Goal: Communication & Community: Answer question/provide support

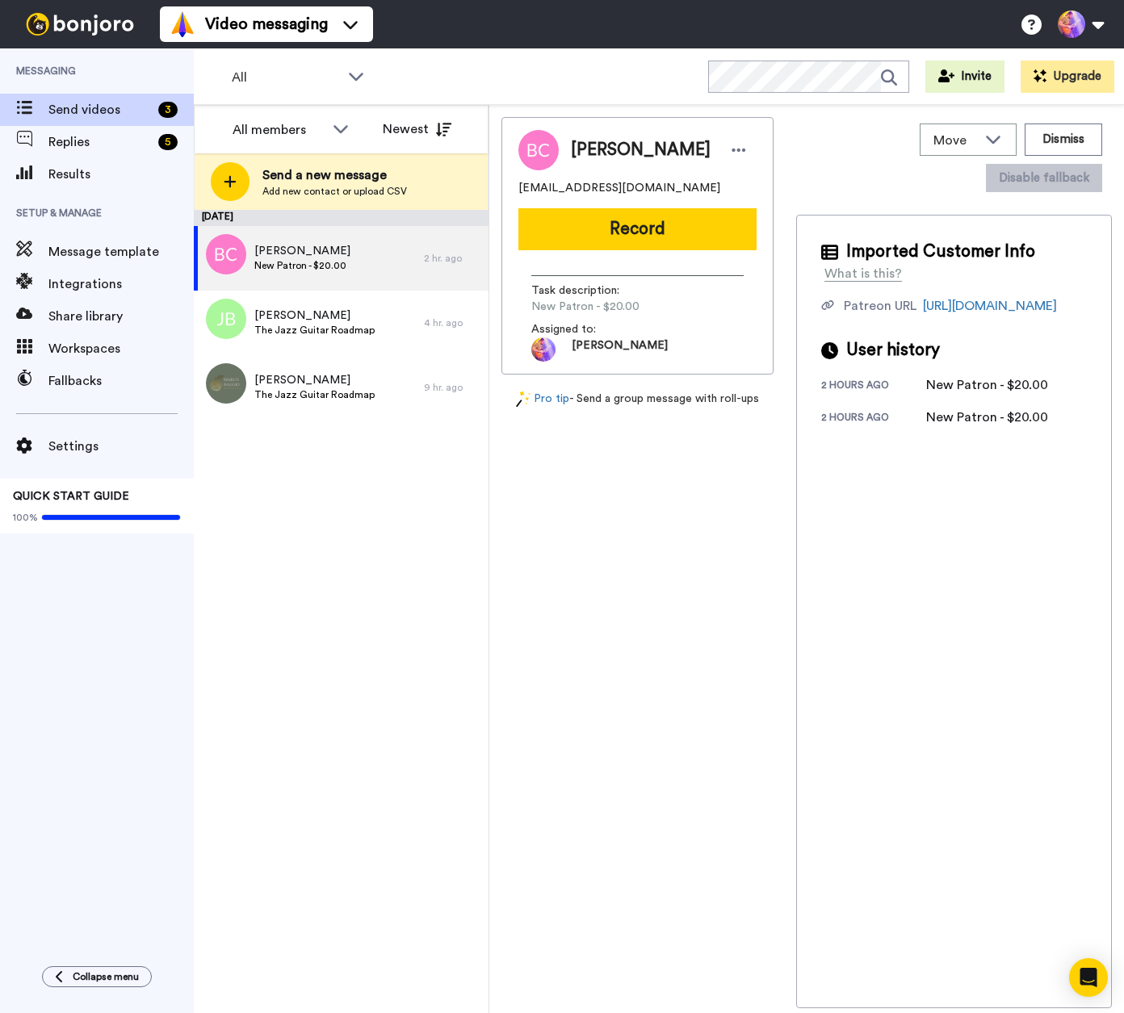
click at [954, 643] on div "Imported Customer Info What is this? Patreon URL https://www.patreon.com/user?u…" at bounding box center [954, 612] width 316 height 794
click at [327, 326] on span "The Jazz Guitar Roadmap" at bounding box center [314, 330] width 120 height 13
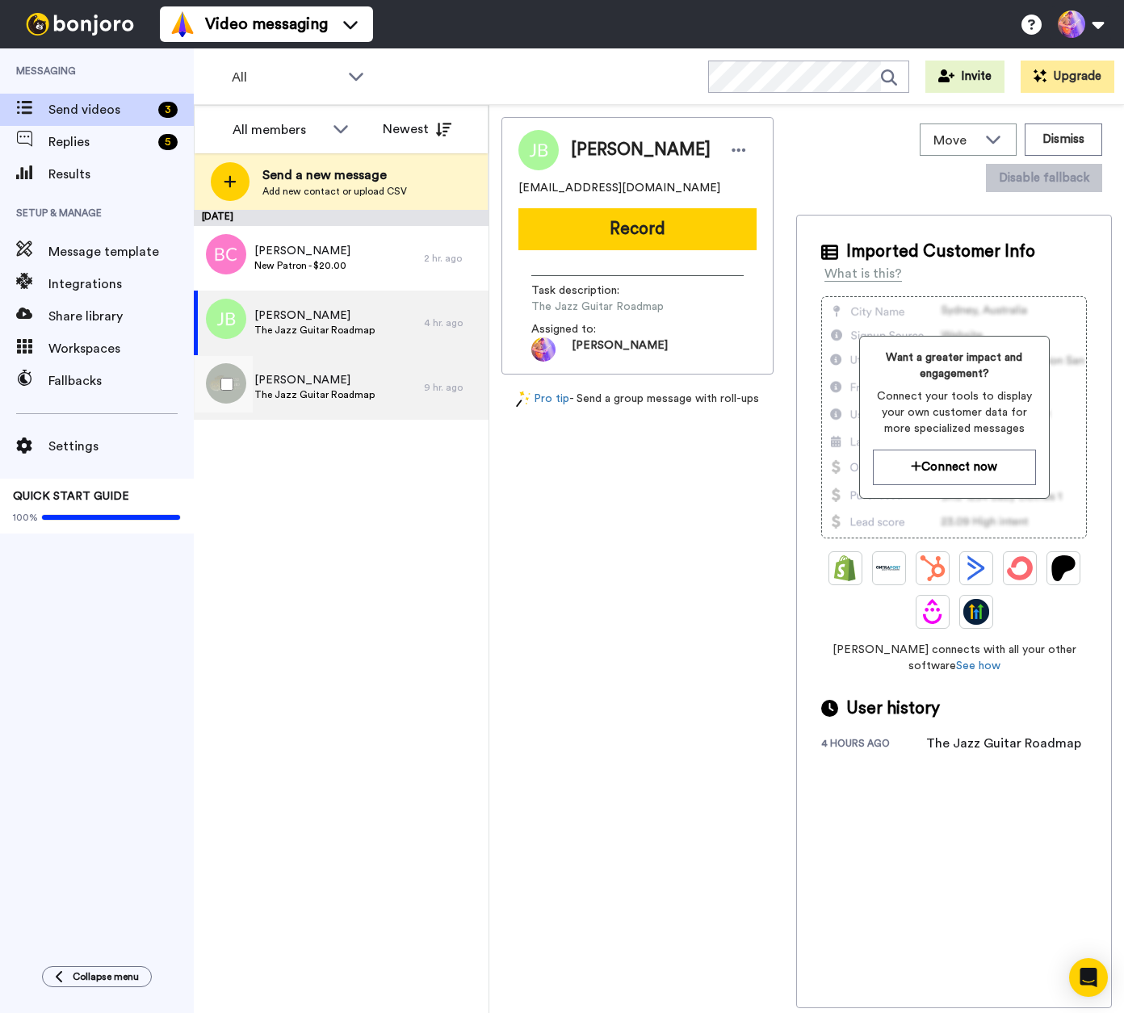
click at [350, 392] on span "The Jazz Guitar Roadmap" at bounding box center [314, 394] width 120 height 13
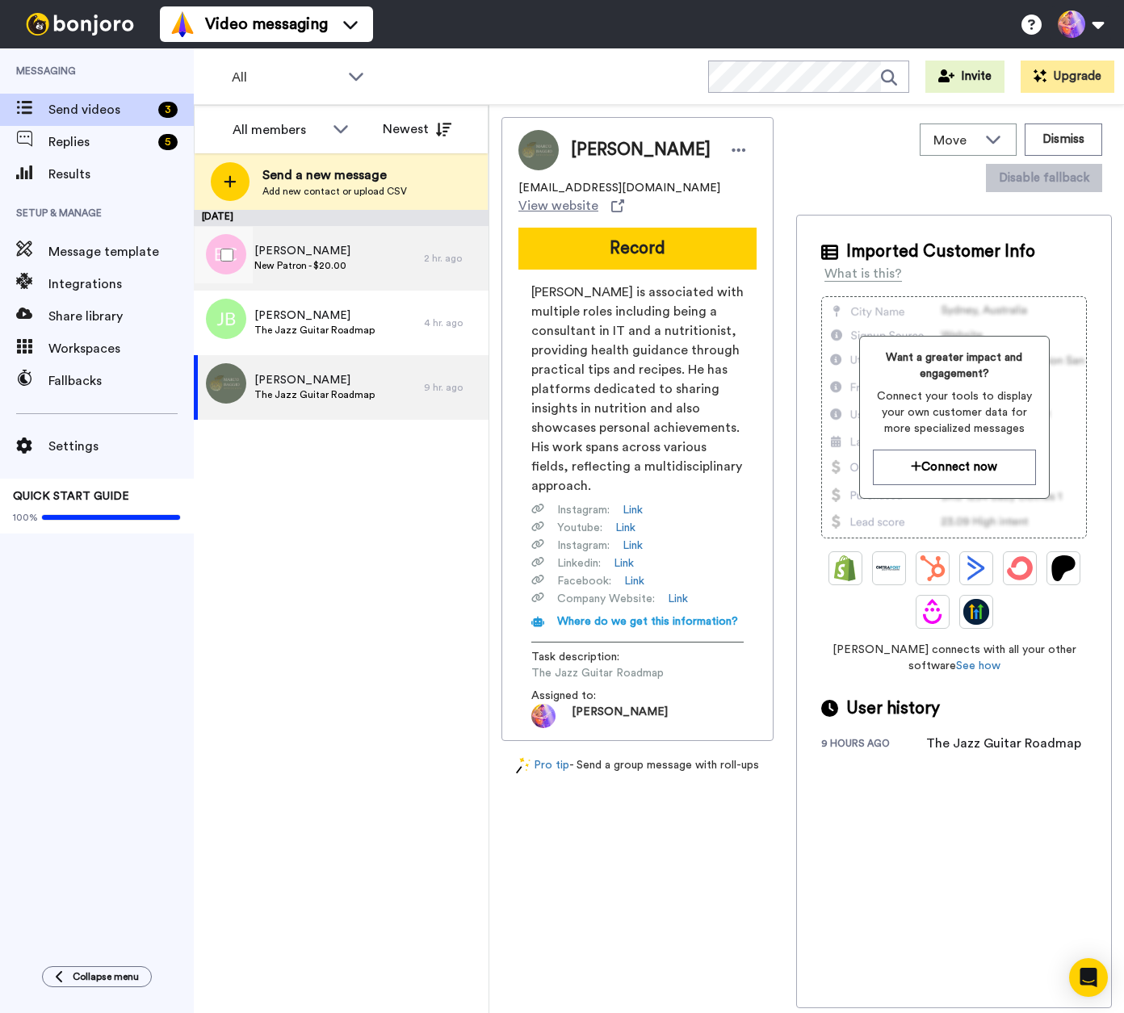
click at [325, 255] on span "[PERSON_NAME]" at bounding box center [302, 251] width 96 height 16
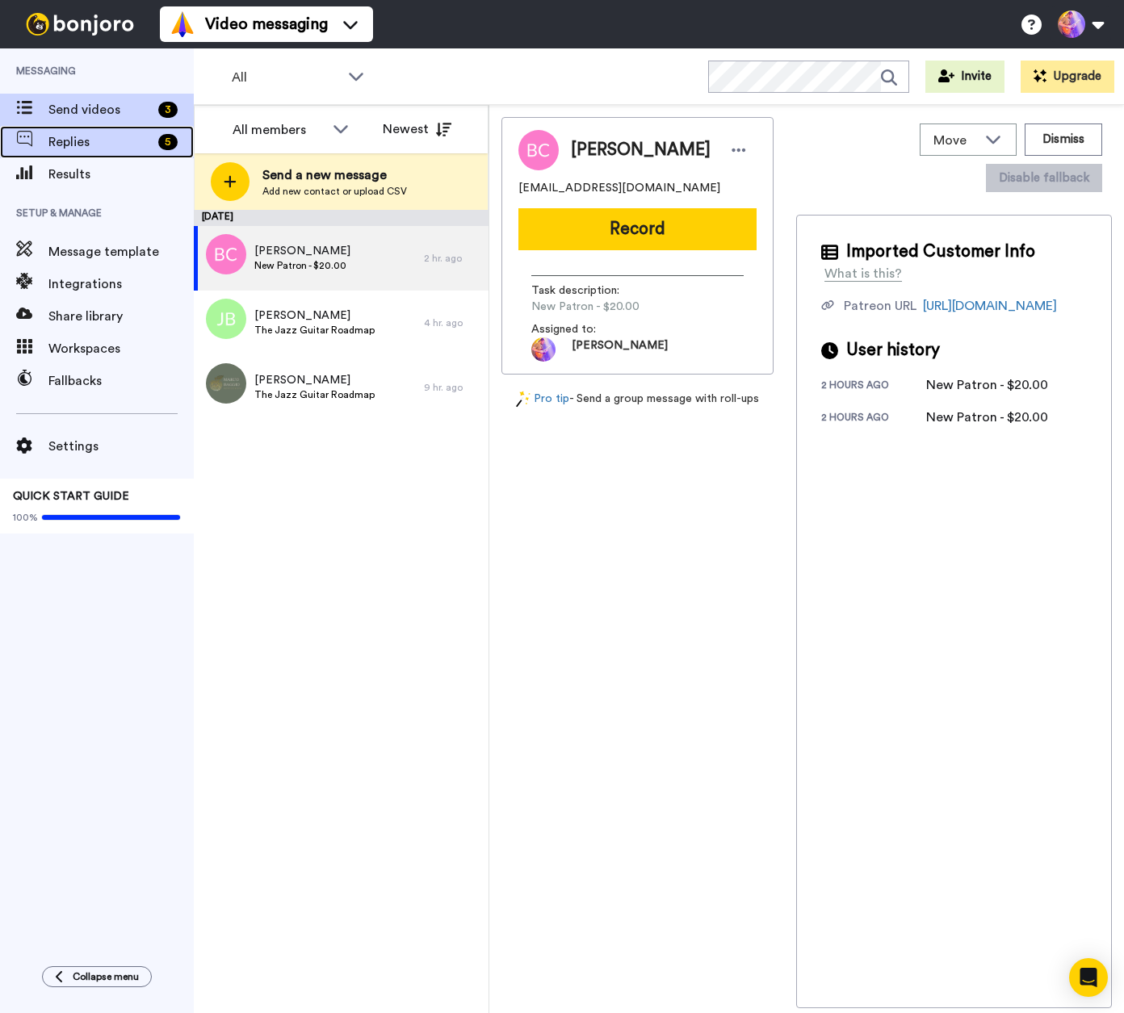
click at [120, 153] on div "Replies 5" at bounding box center [97, 142] width 194 height 32
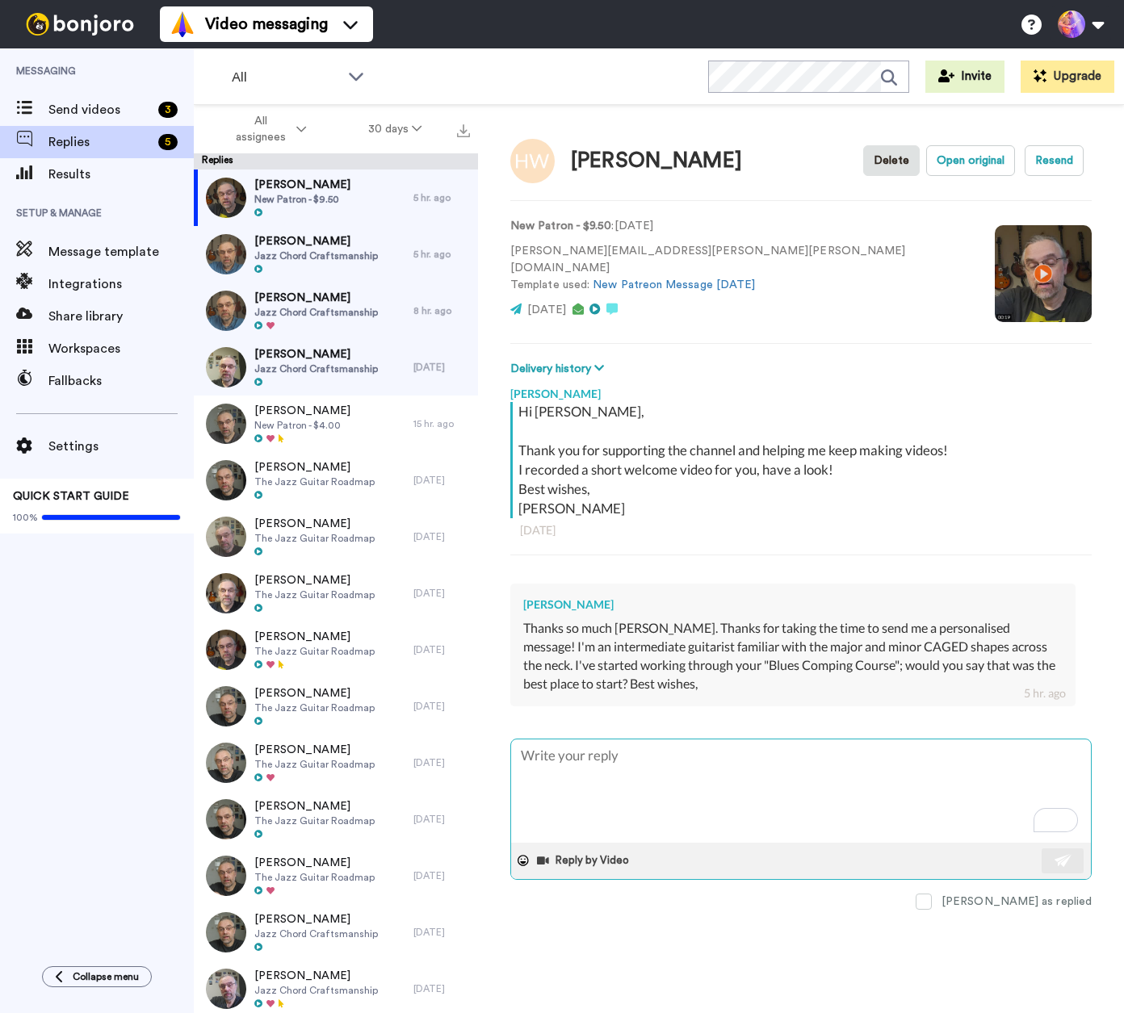
click at [773, 798] on textarea "To enrich screen reader interactions, please activate Accessibility in Grammarl…" at bounding box center [801, 791] width 580 height 103
click at [721, 786] on textarea "To enrich screen reader interactions, please activate Accessibility in Grammarl…" at bounding box center [801, 791] width 580 height 103
click at [619, 755] on textarea "To enrich screen reader interactions, please activate Accessibility in Grammarl…" at bounding box center [801, 791] width 580 height 103
click at [673, 762] on textarea "To enrich screen reader interactions, please activate Accessibility in Grammarl…" at bounding box center [801, 791] width 580 height 103
click at [673, 770] on textarea "To enrich screen reader interactions, please activate Accessibility in Grammarl…" at bounding box center [801, 791] width 580 height 103
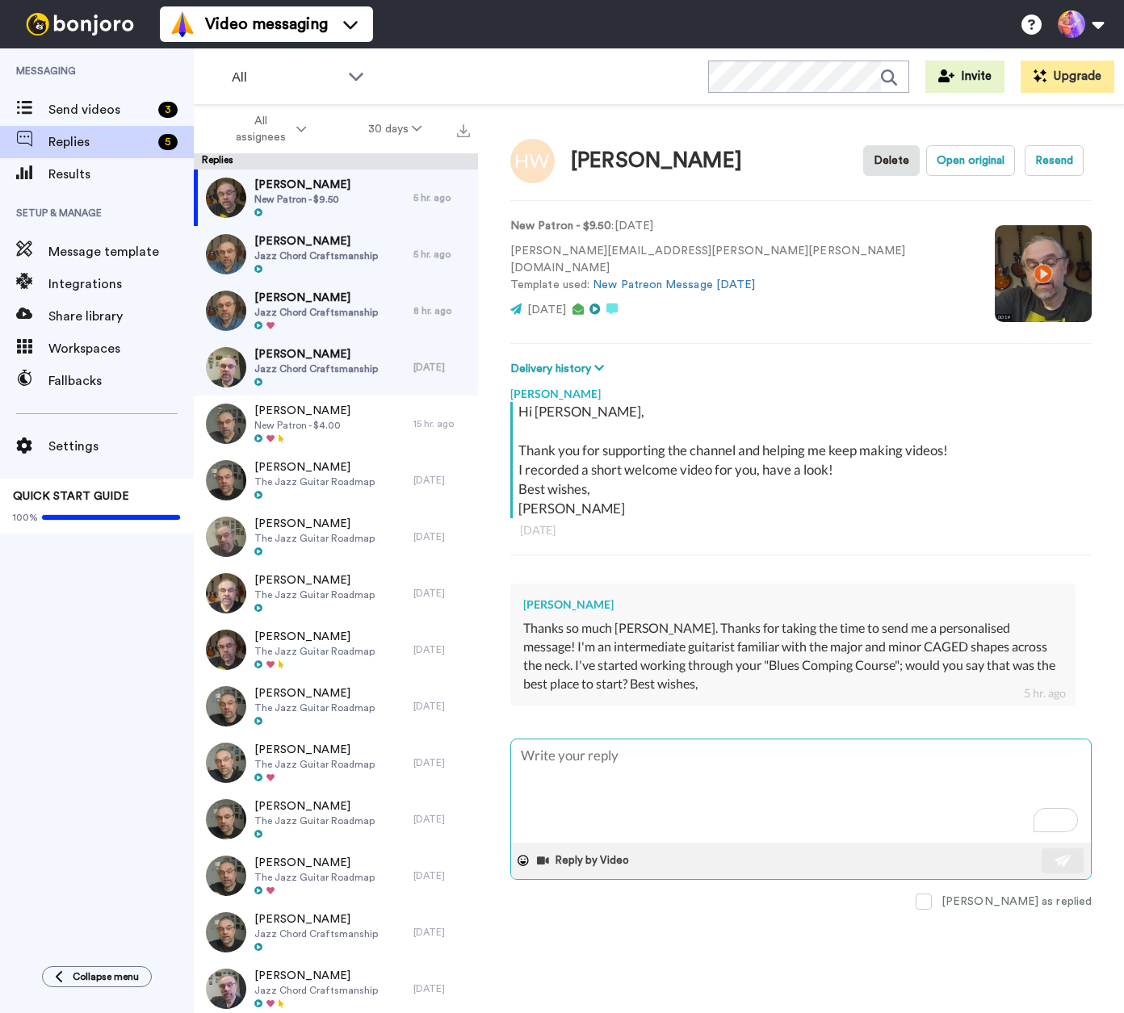
type textarea "x"
type textarea "T"
type textarea "x"
type textarea "Th"
type textarea "x"
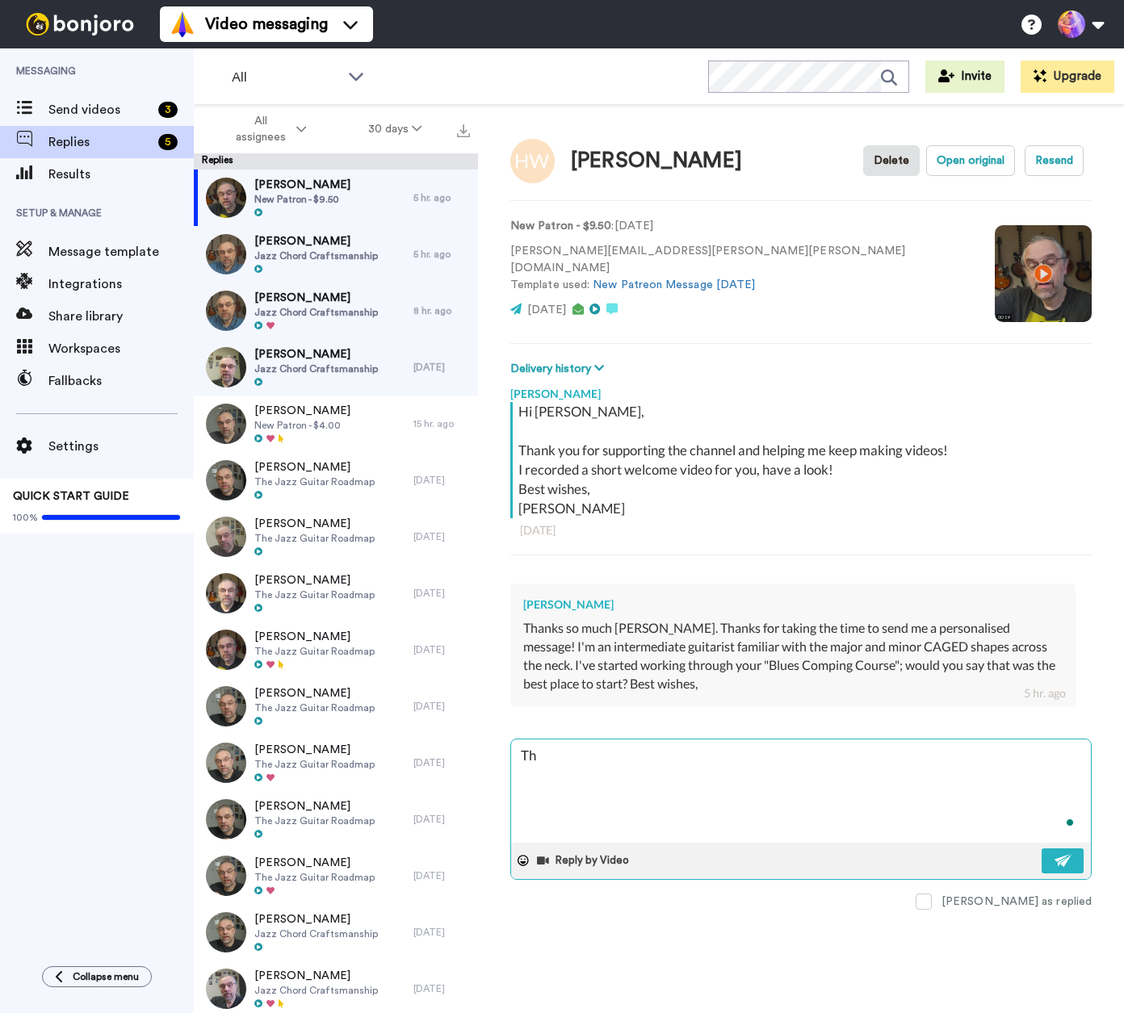
type textarea "Tha"
type textarea "x"
type textarea "Tha'"
type textarea "x"
type textarea "Tha'ø"
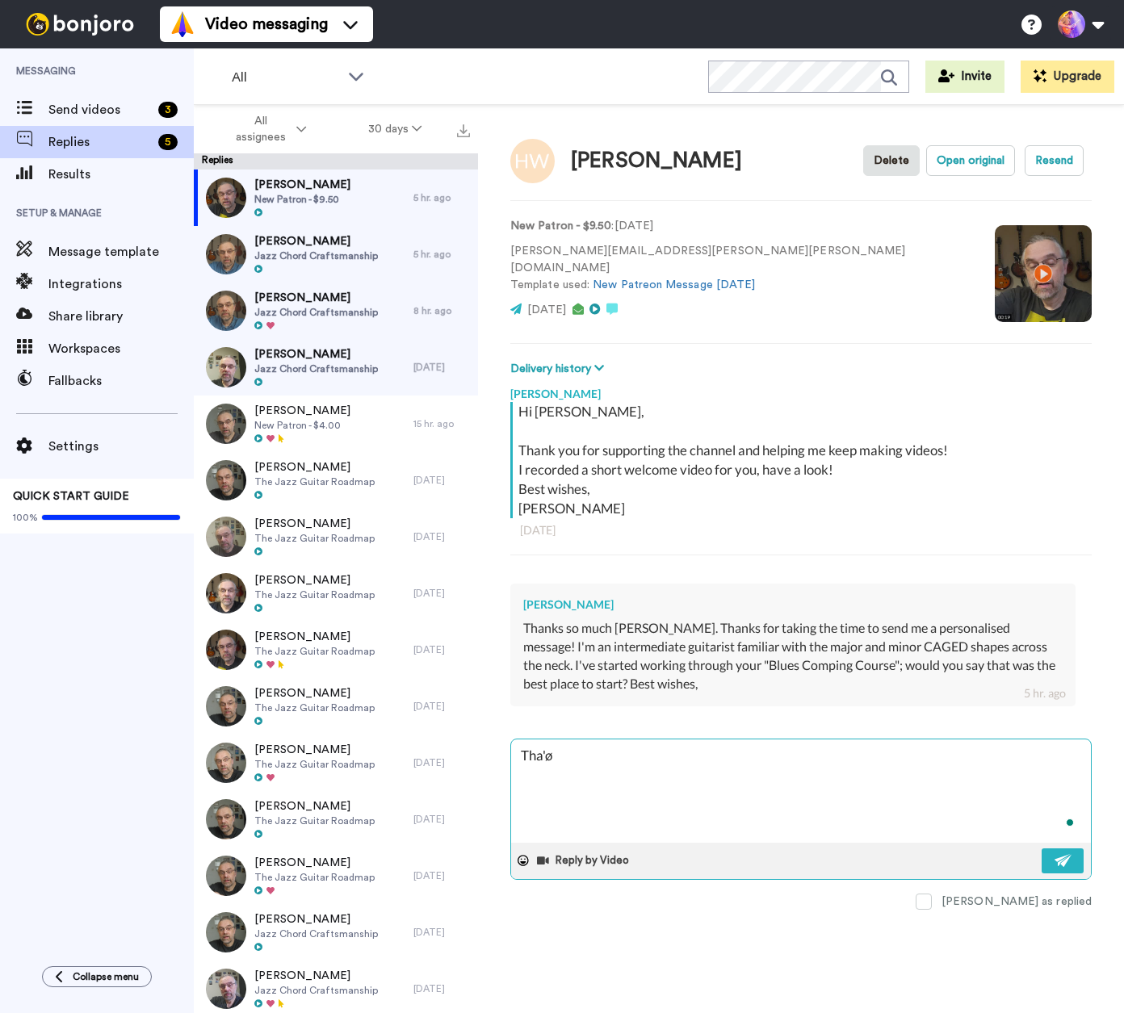
type textarea "x"
type textarea "Tha'øs"
type textarea "x"
type textarea "Tha'øs"
type textarea "x"
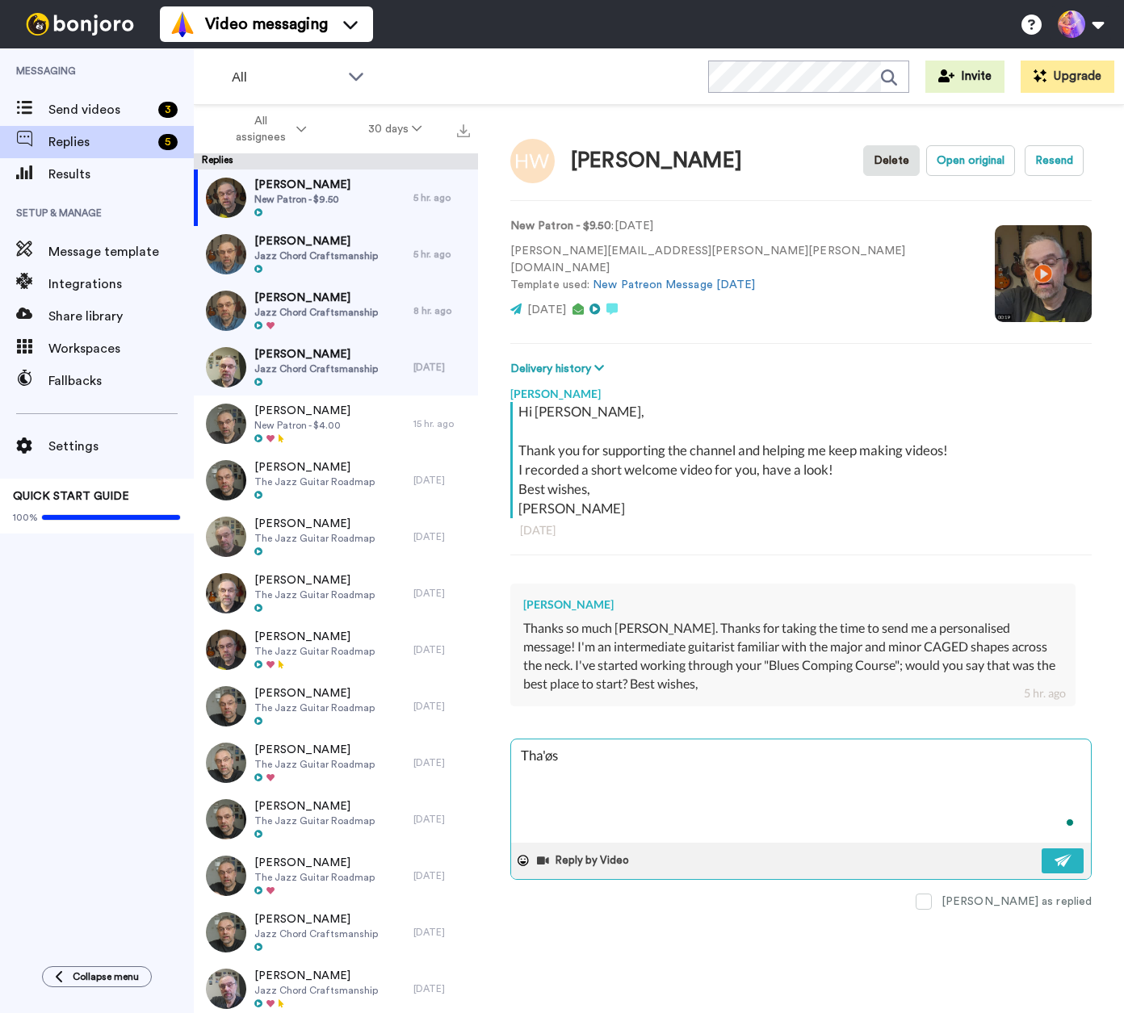
type textarea "Tha'øs"
type textarea "x"
type textarea "Tha'ø"
type textarea "x"
type textarea "Tha'"
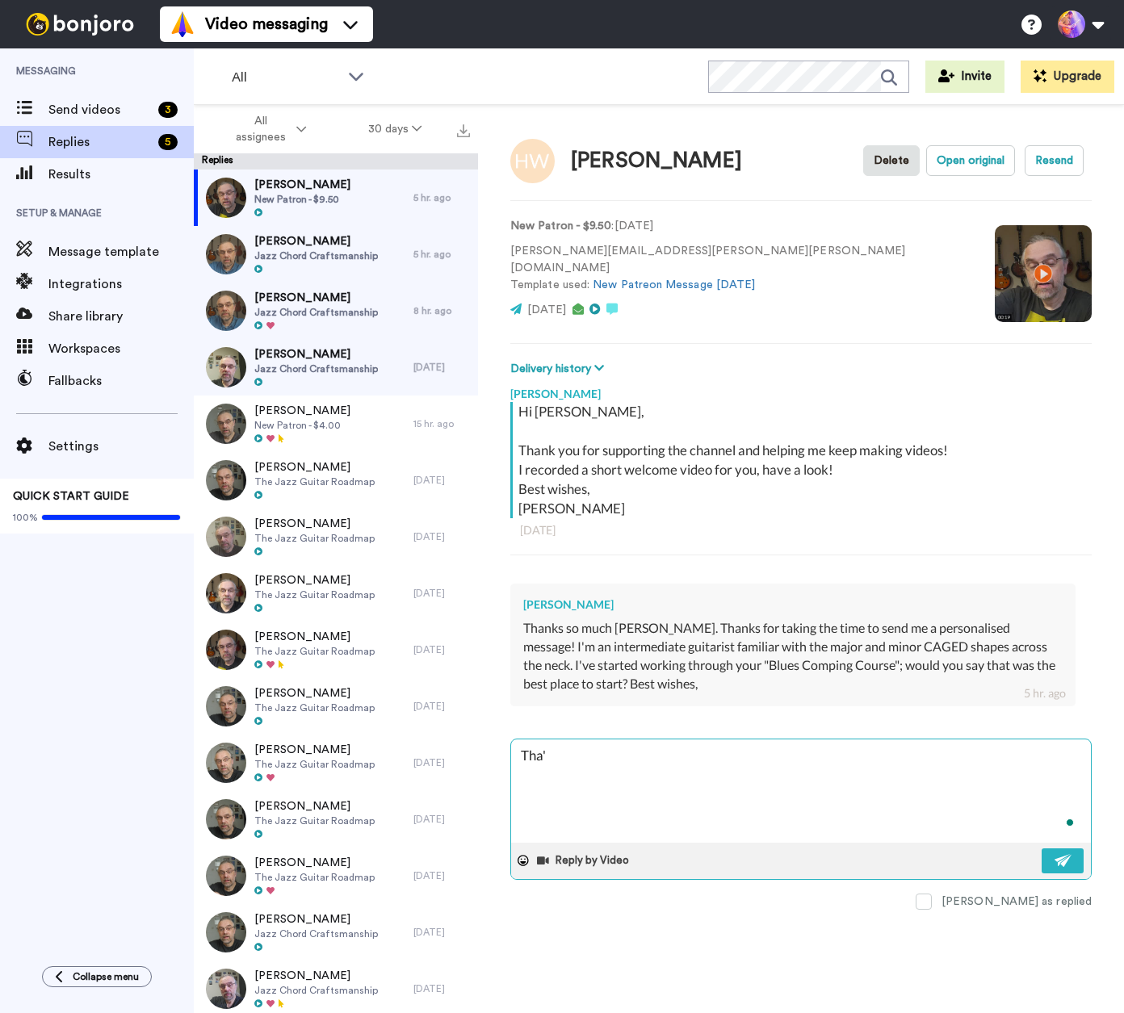
type textarea "x"
type textarea "Tha"
type textarea "x"
type textarea "That"
type textarea "x"
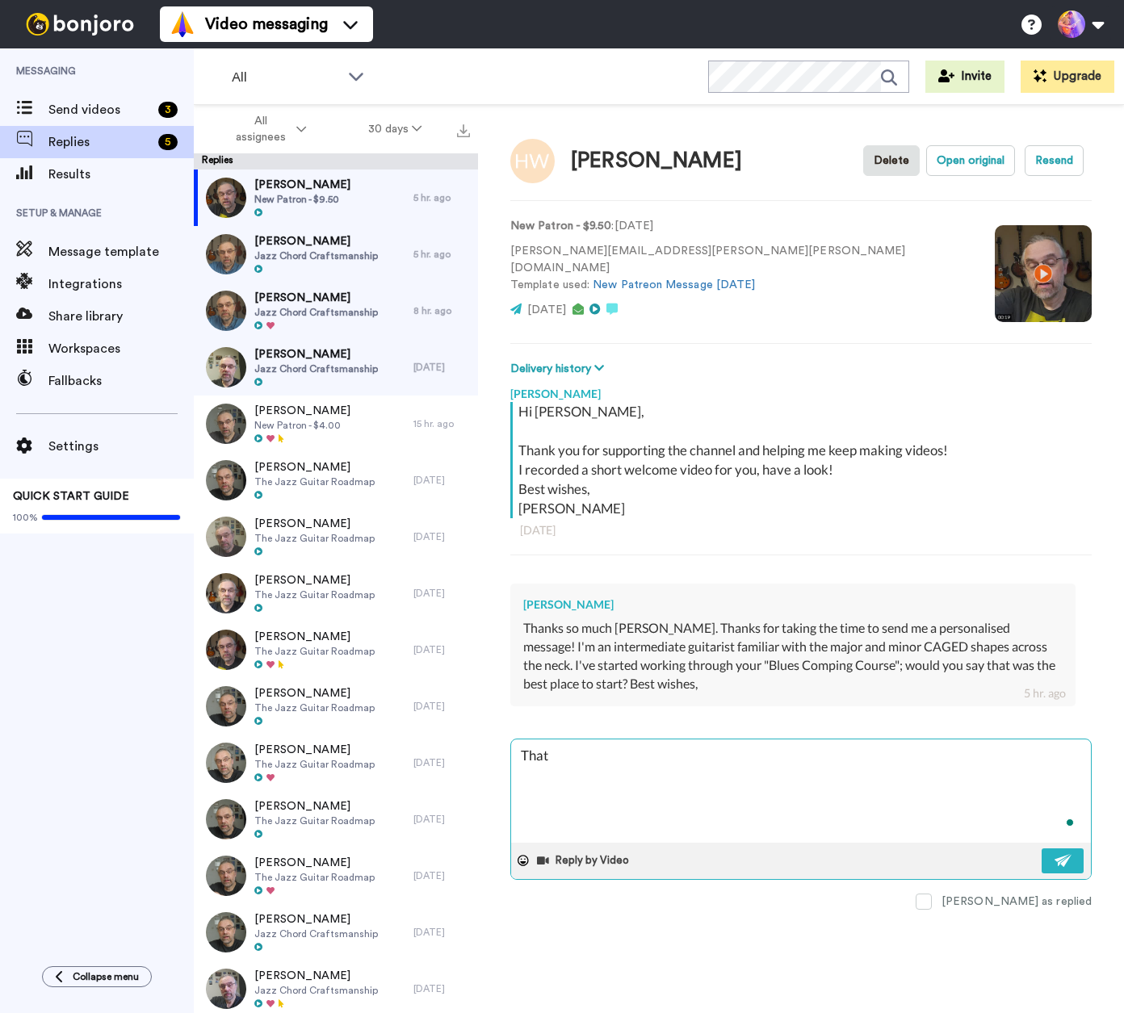
type textarea "That'"
type textarea "x"
type textarea "That's"
type textarea "x"
type textarea "That's"
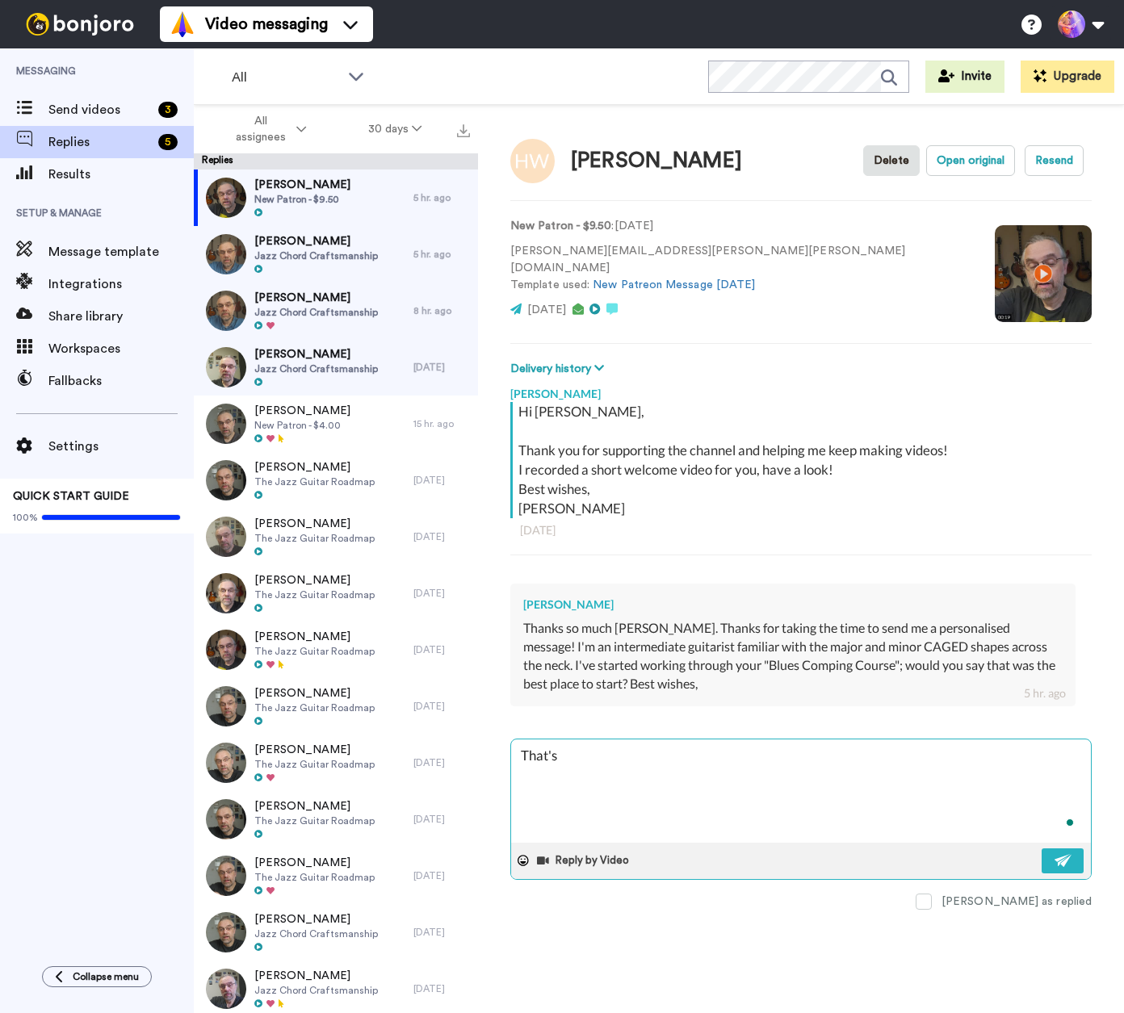
type textarea "x"
type textarea "That's g"
type textarea "x"
type textarea "That's gr"
type textarea "x"
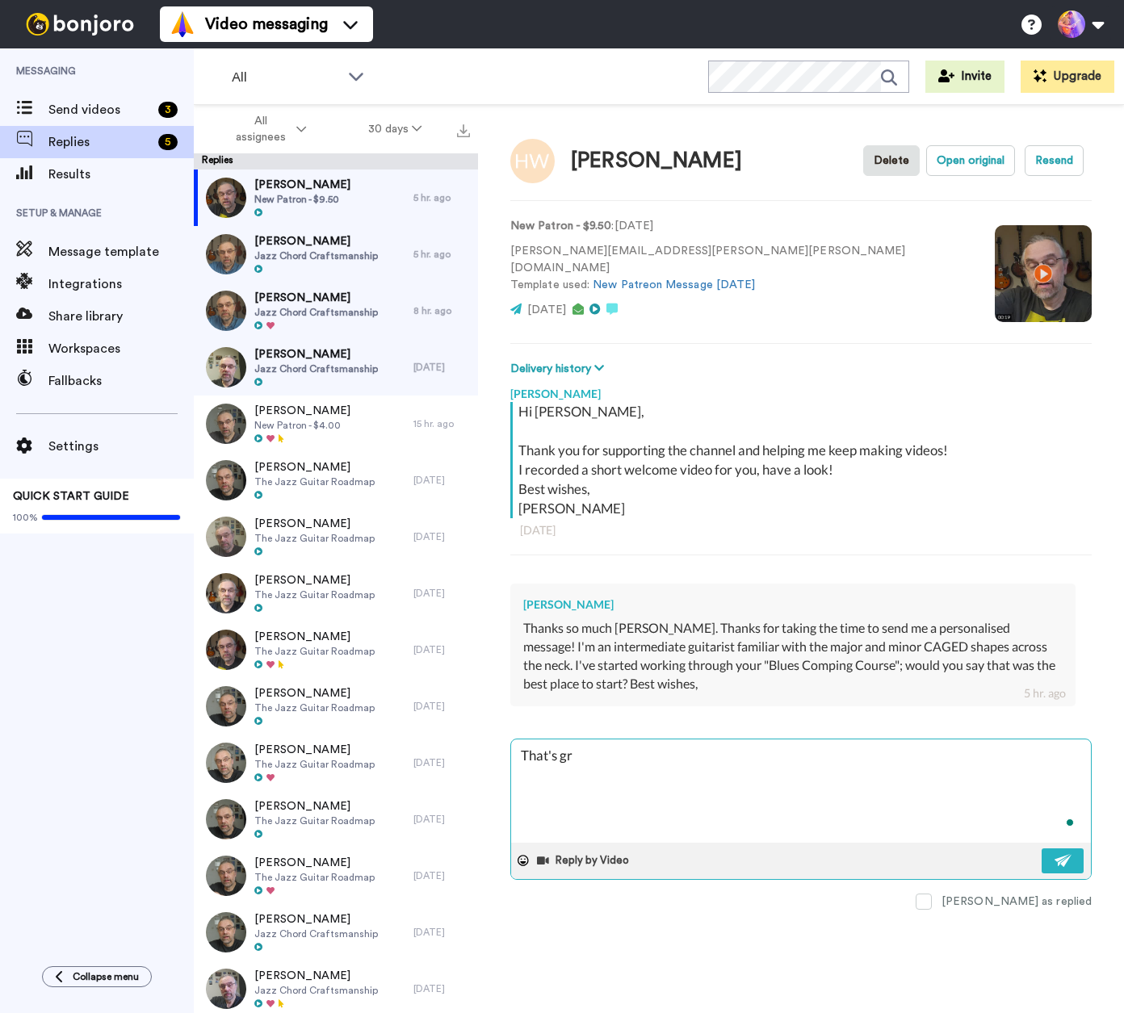
type textarea "That's gre"
type textarea "x"
type textarea "That's grea"
type textarea "x"
type textarea "That's great"
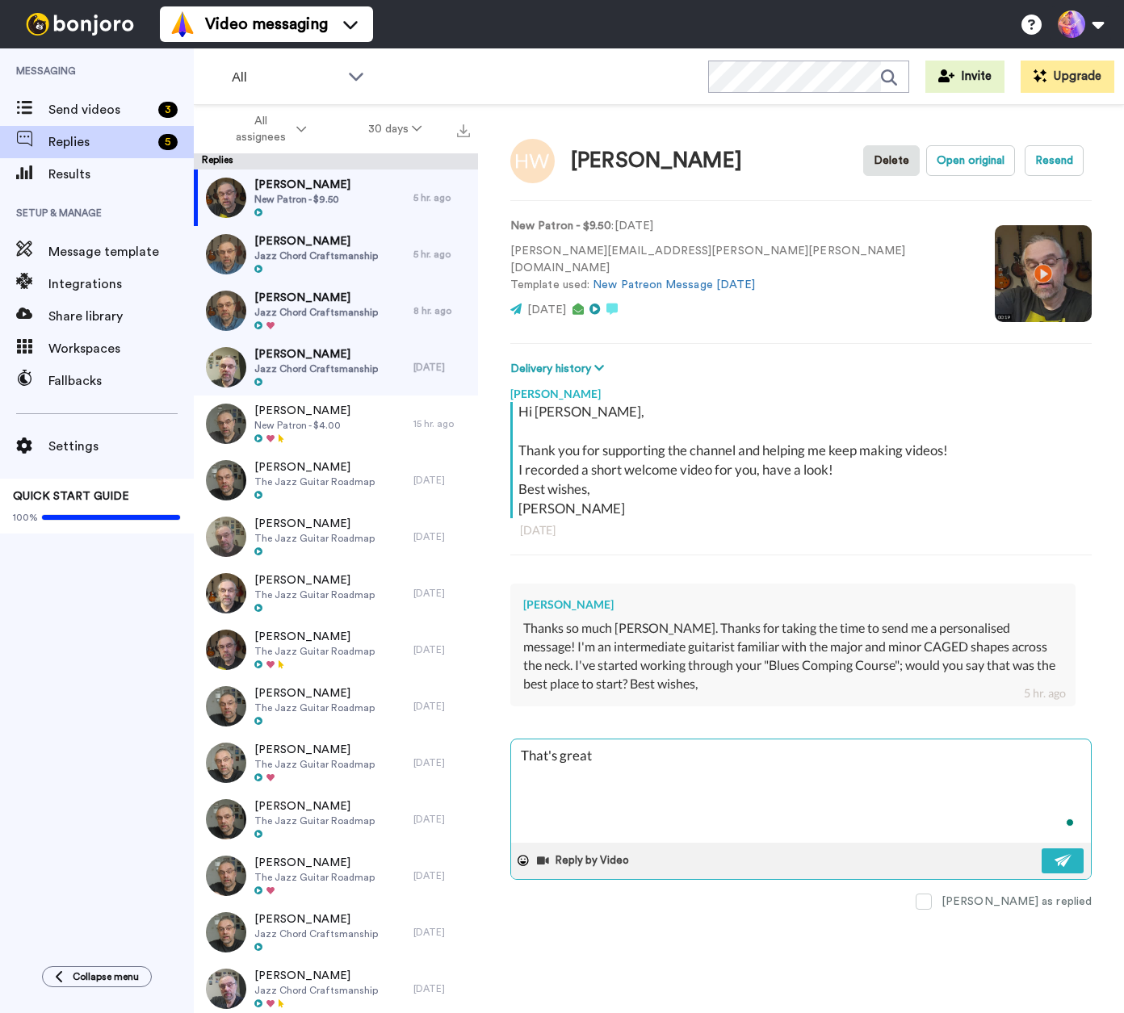
type textarea "x"
type textarea "That's great!"
type textarea "x"
type textarea "That's great!"
type textarea "x"
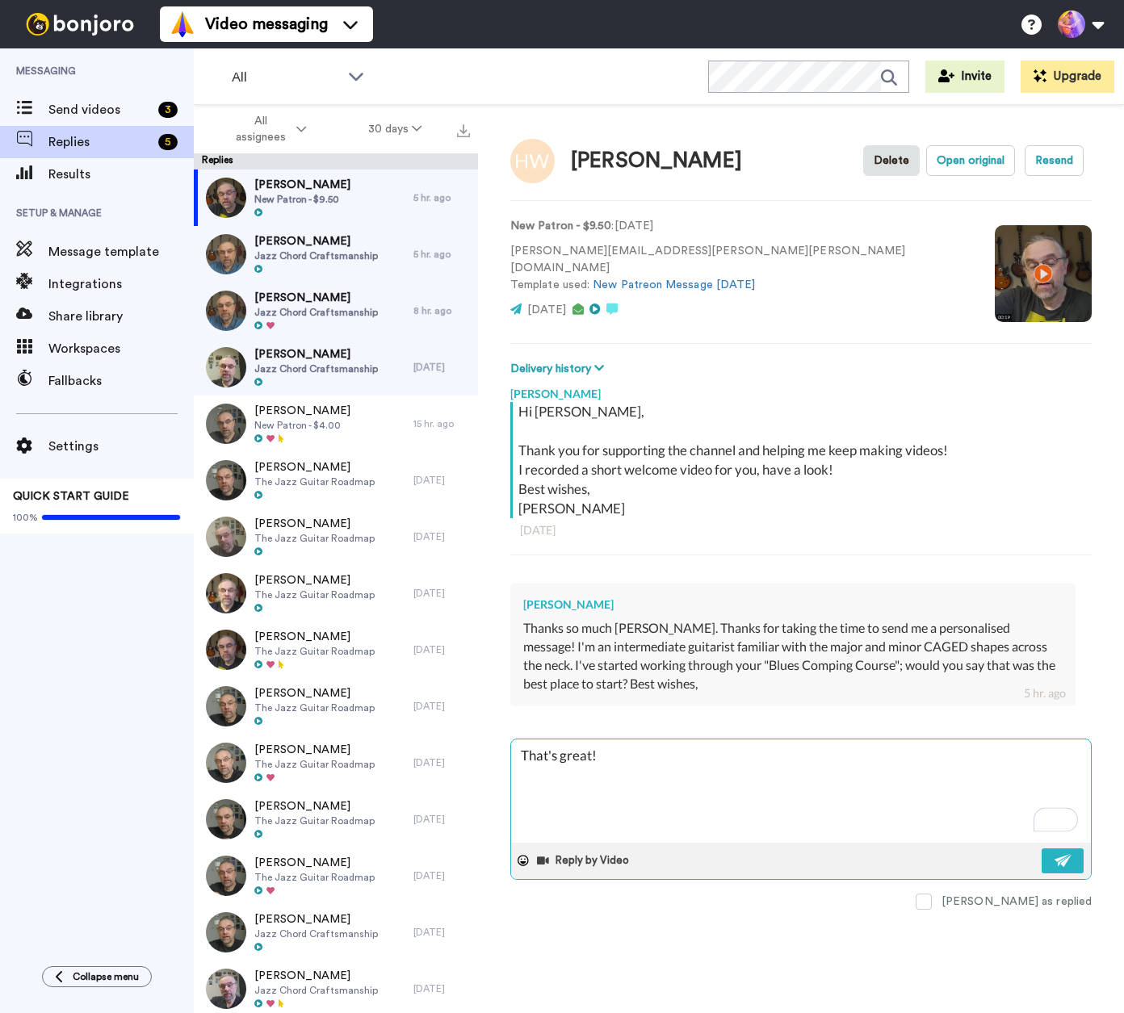
type textarea "That's great! I"
type textarea "x"
type textarea "That's great! I"
type textarea "x"
type textarea "That's great! I g"
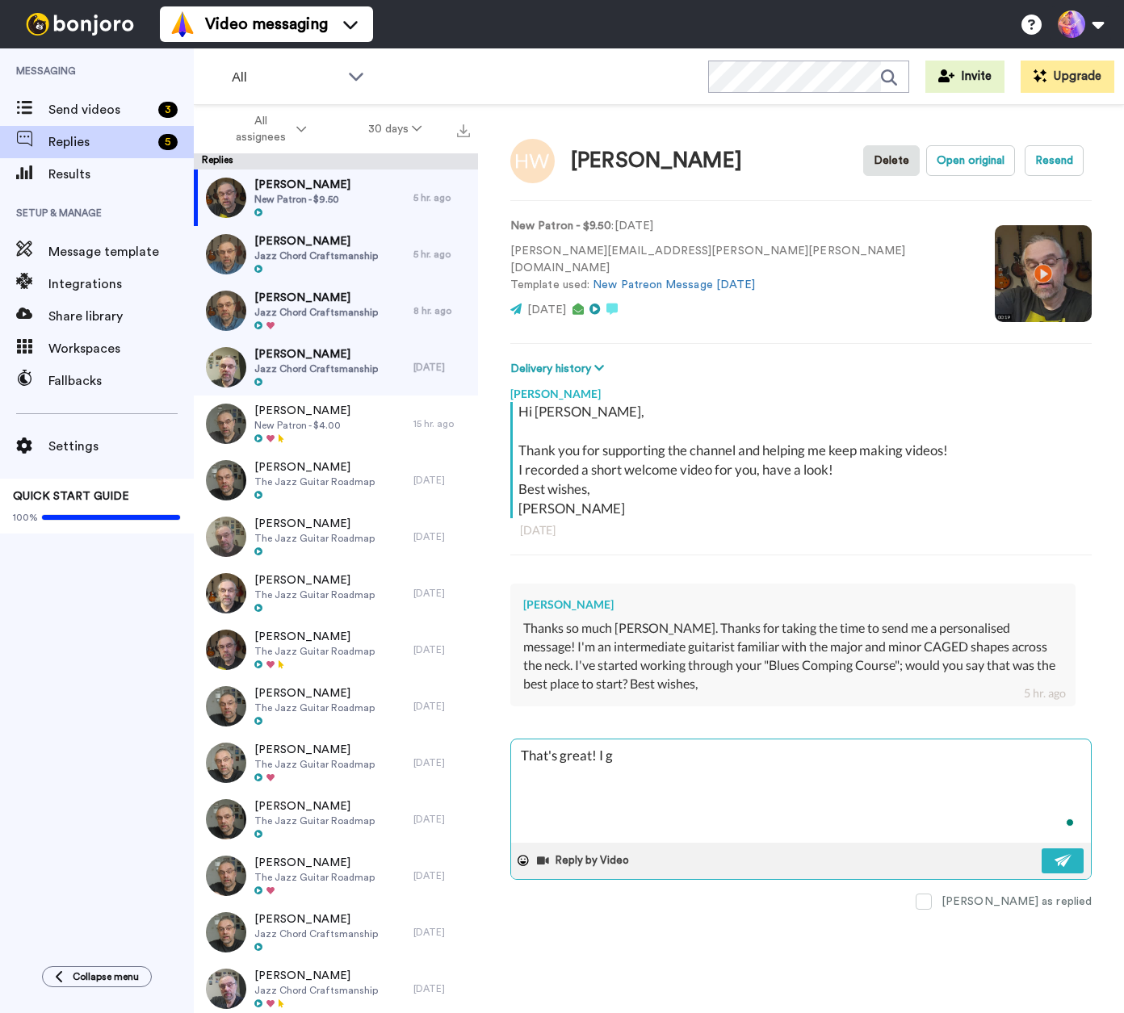
type textarea "x"
type textarea "That's great! I gu"
type textarea "x"
type textarea "That's great! I gue"
type textarea "x"
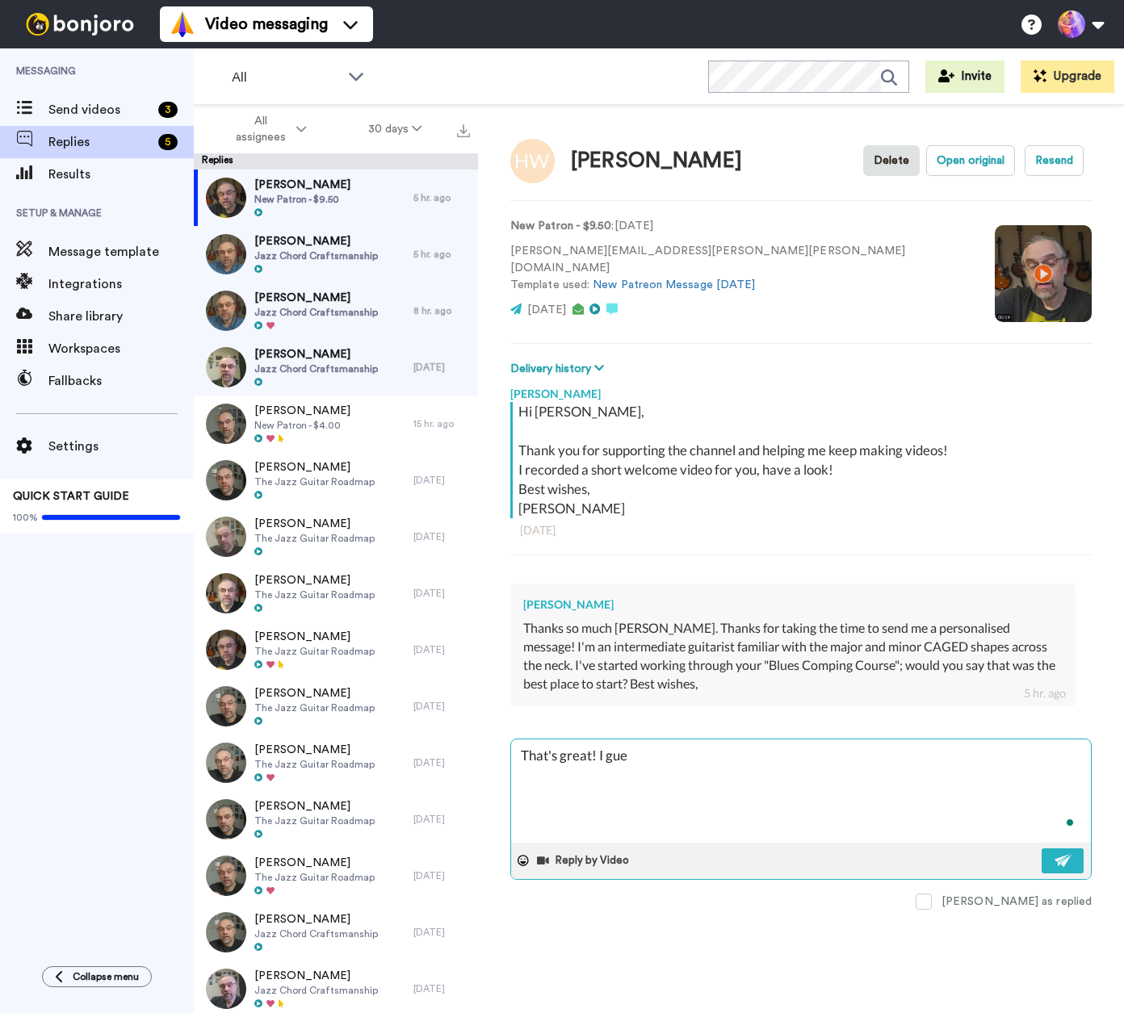
type textarea "That's great! I gues"
type textarea "x"
type textarea "That's great! I guess"
type textarea "x"
type textarea "That's great! I guess"
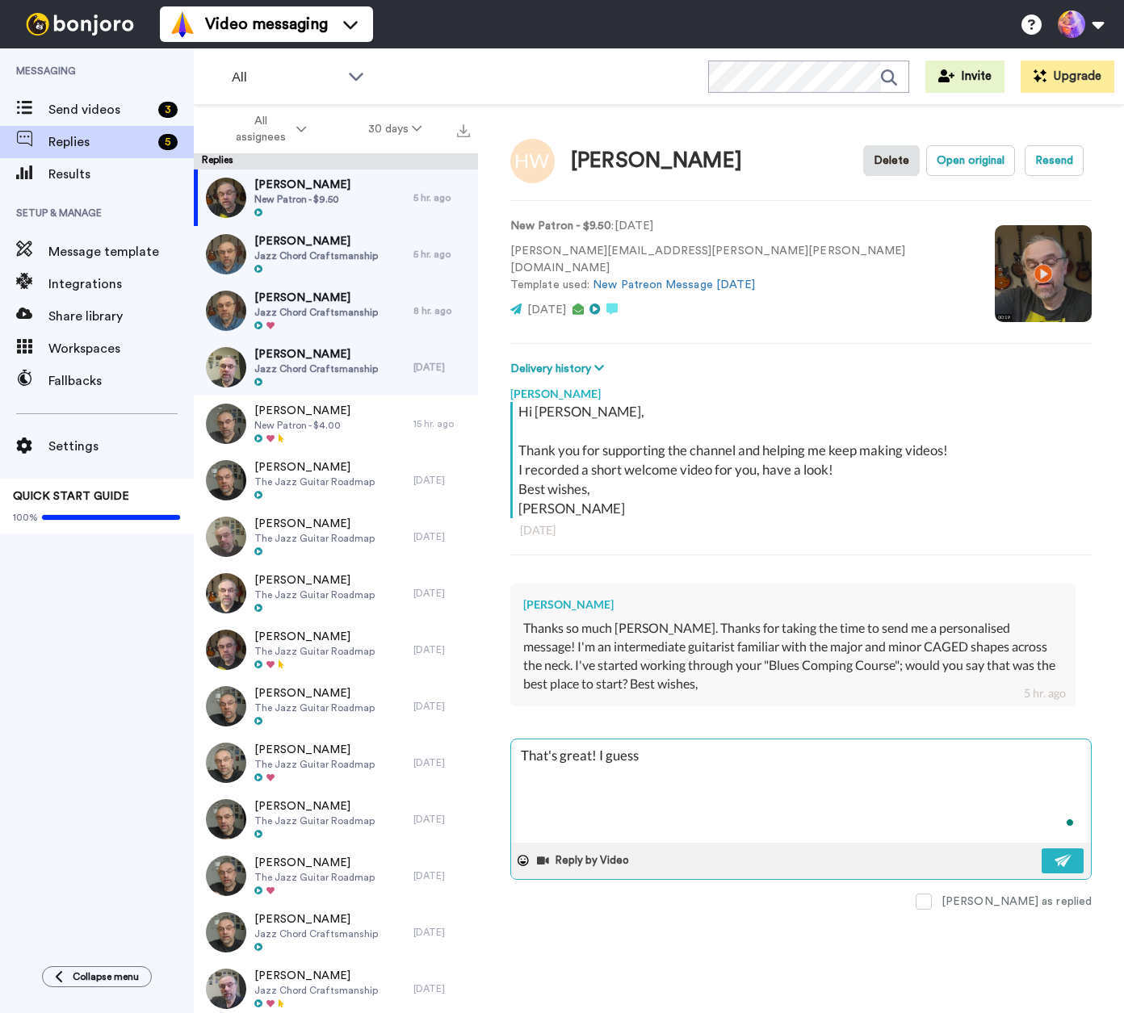
type textarea "x"
type textarea "That's great! I guess t"
type textarea "x"
type textarea "That's great! I guess th"
type textarea "x"
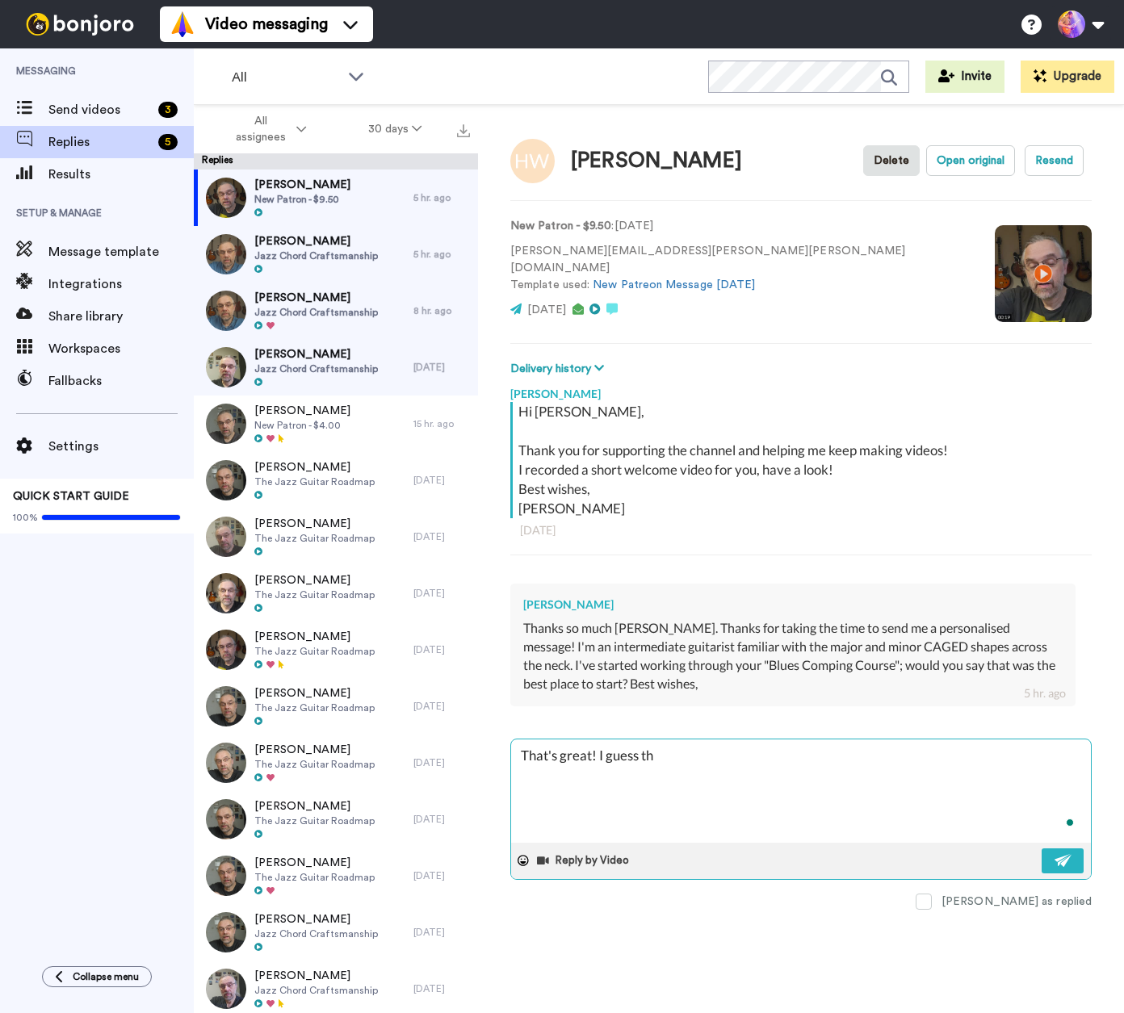
type textarea "That's great! I guess the"
type textarea "x"
type textarea "That's great! I guess the"
type textarea "x"
type textarea "That's great! I guess the c"
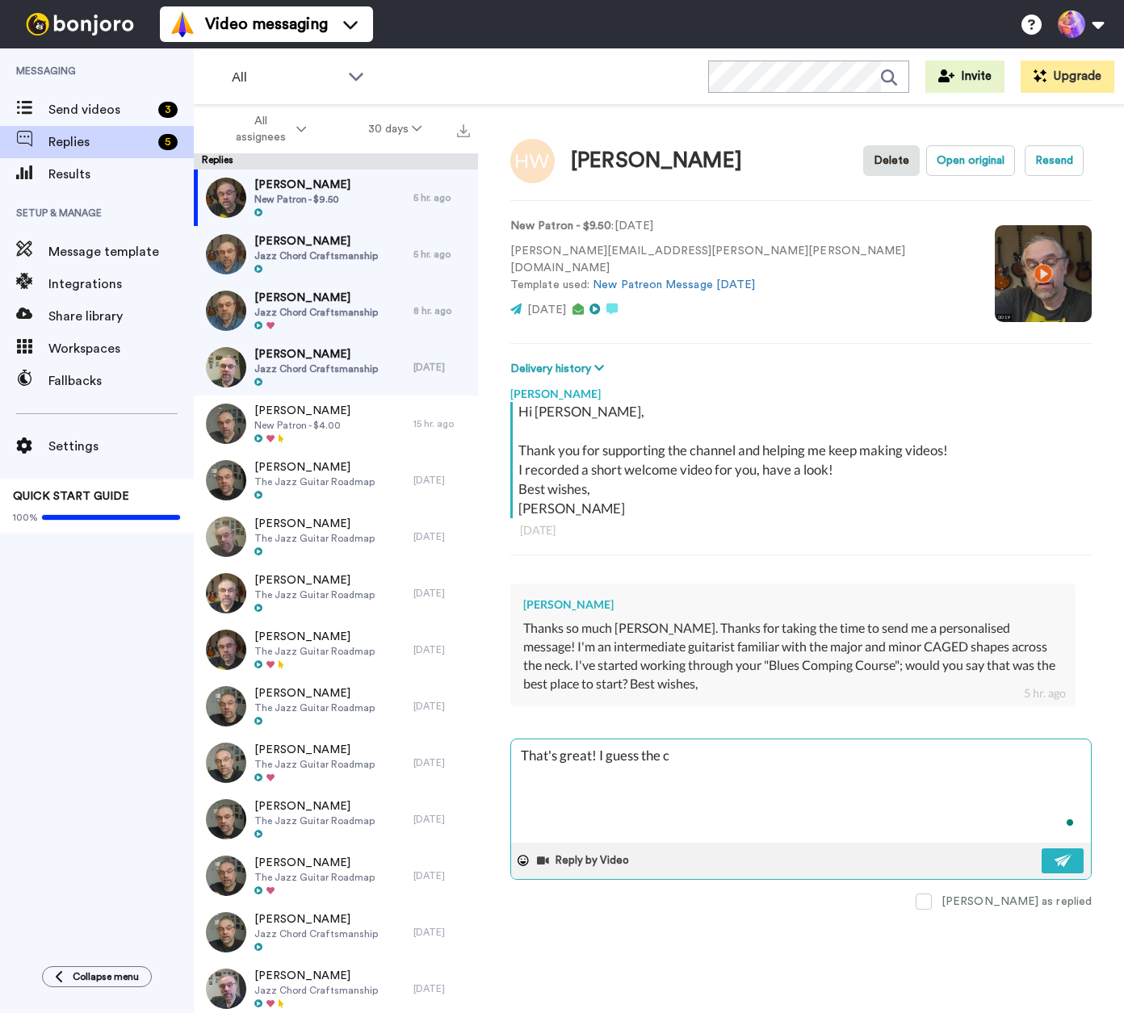
type textarea "x"
type textarea "That's great! I guess the co"
type textarea "x"
type textarea "That's great! I guess the com"
type textarea "x"
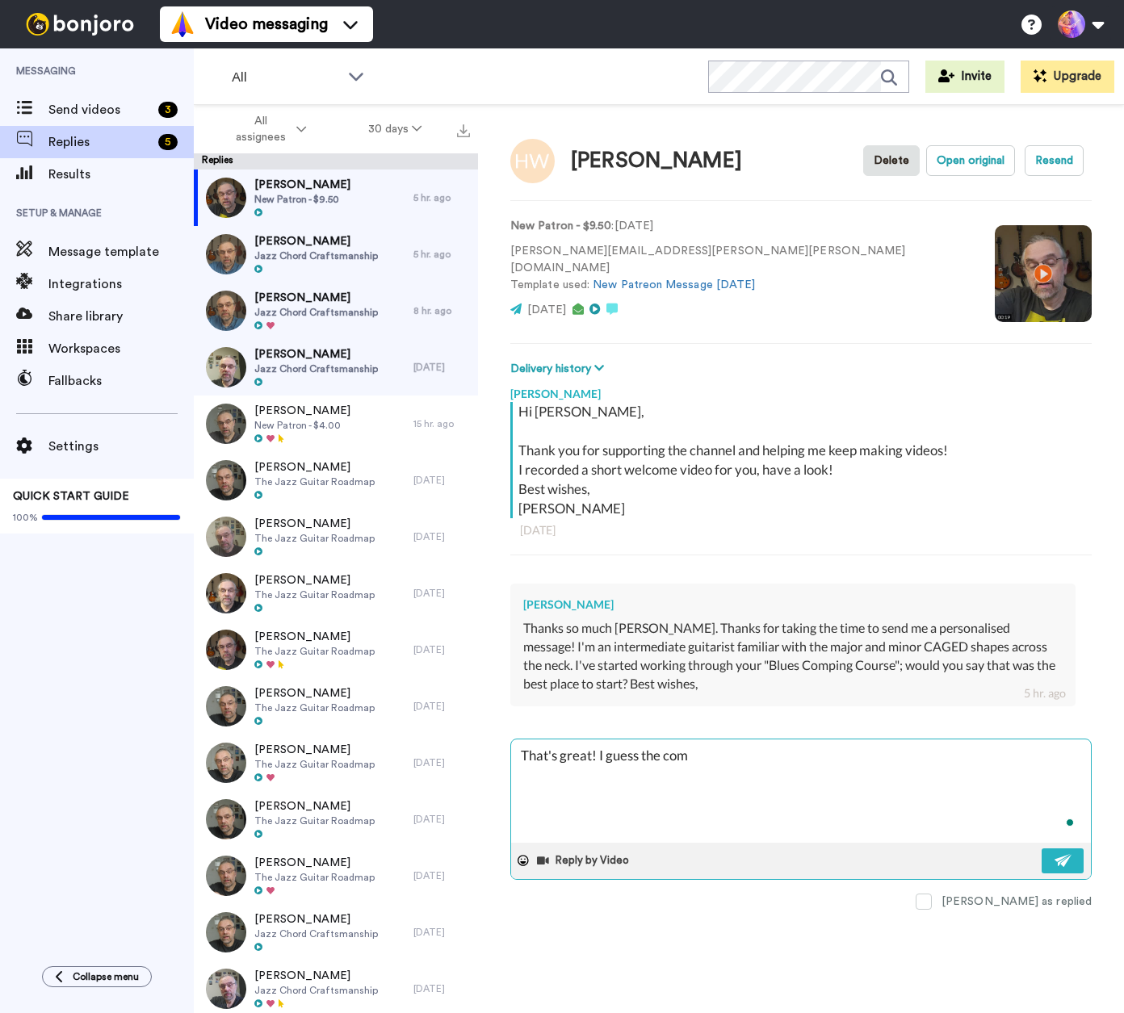
type textarea "That's great! I guess the comp"
type textarea "x"
type textarea "That's great! I guess the compi"
type textarea "x"
type textarea "That's great! I guess the compin"
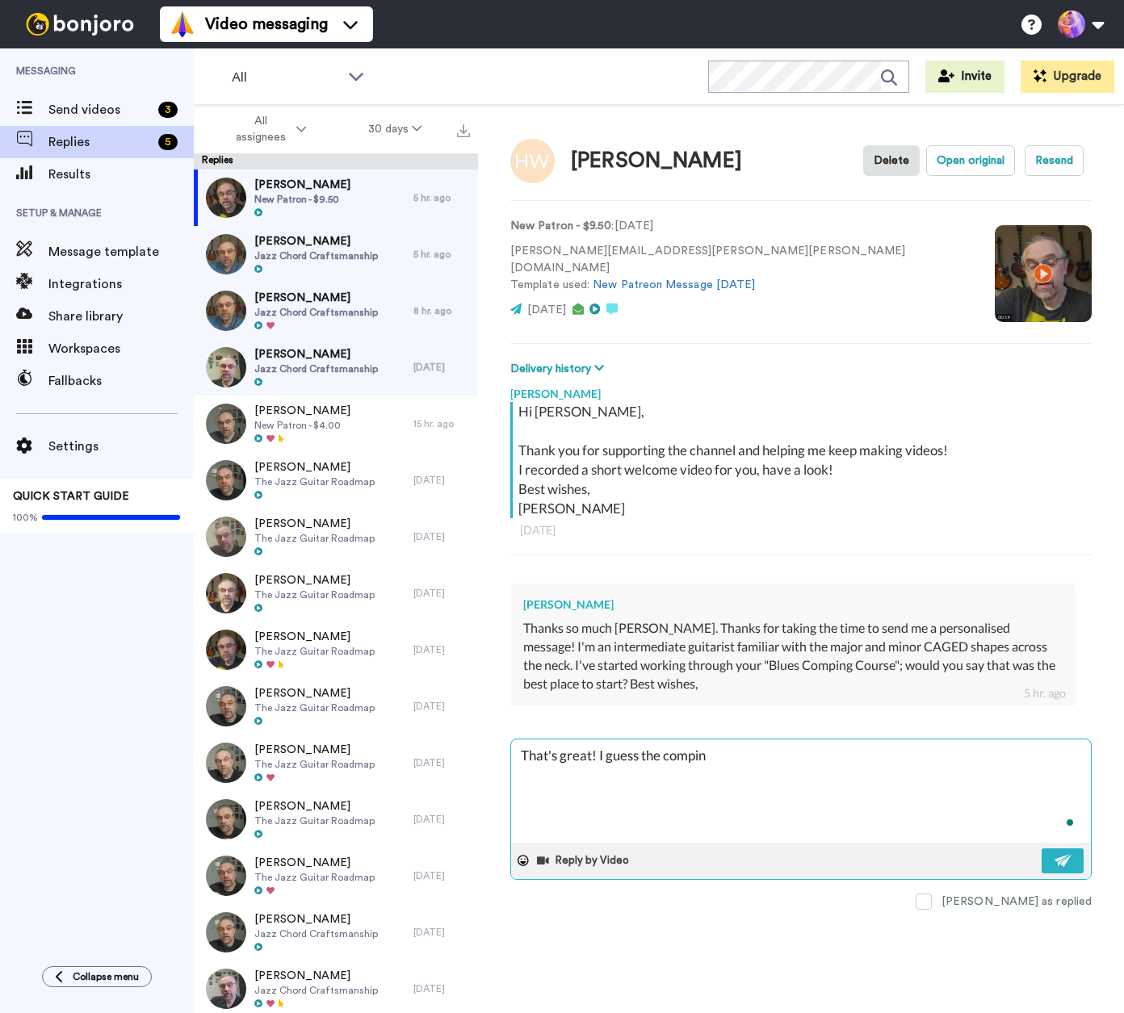
type textarea "x"
type textarea "That's great! I guess the comping"
type textarea "x"
type textarea "That's great! I guess the comping"
type textarea "x"
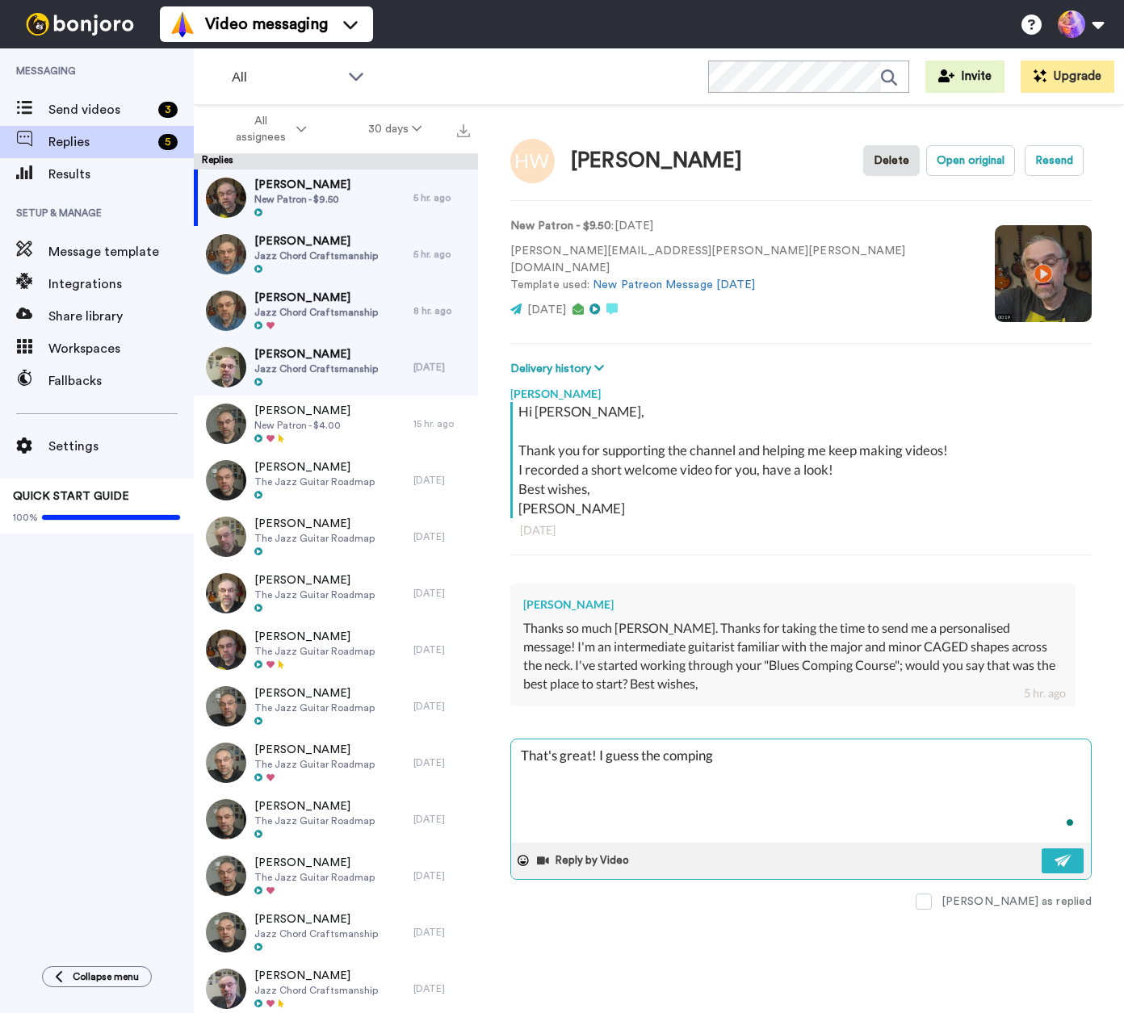
type textarea "That's great! I guess the comping c"
type textarea "x"
type textarea "That's great! I guess the comping co"
type textarea "x"
type textarea "That's great! I guess the comping cou"
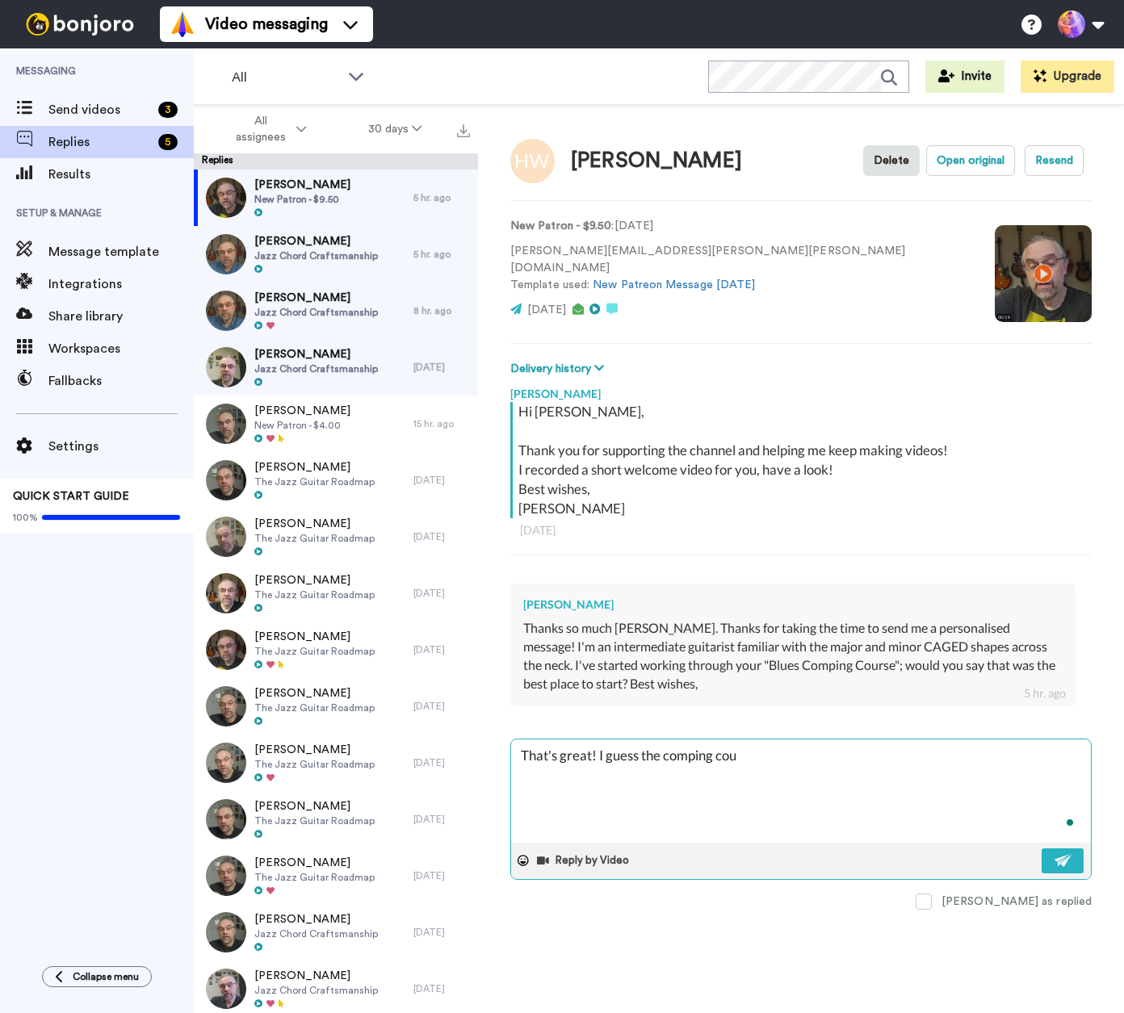
type textarea "x"
type textarea "That's great! I guess the comping cour"
type textarea "x"
type textarea "That's great! I guess the comping cours"
type textarea "x"
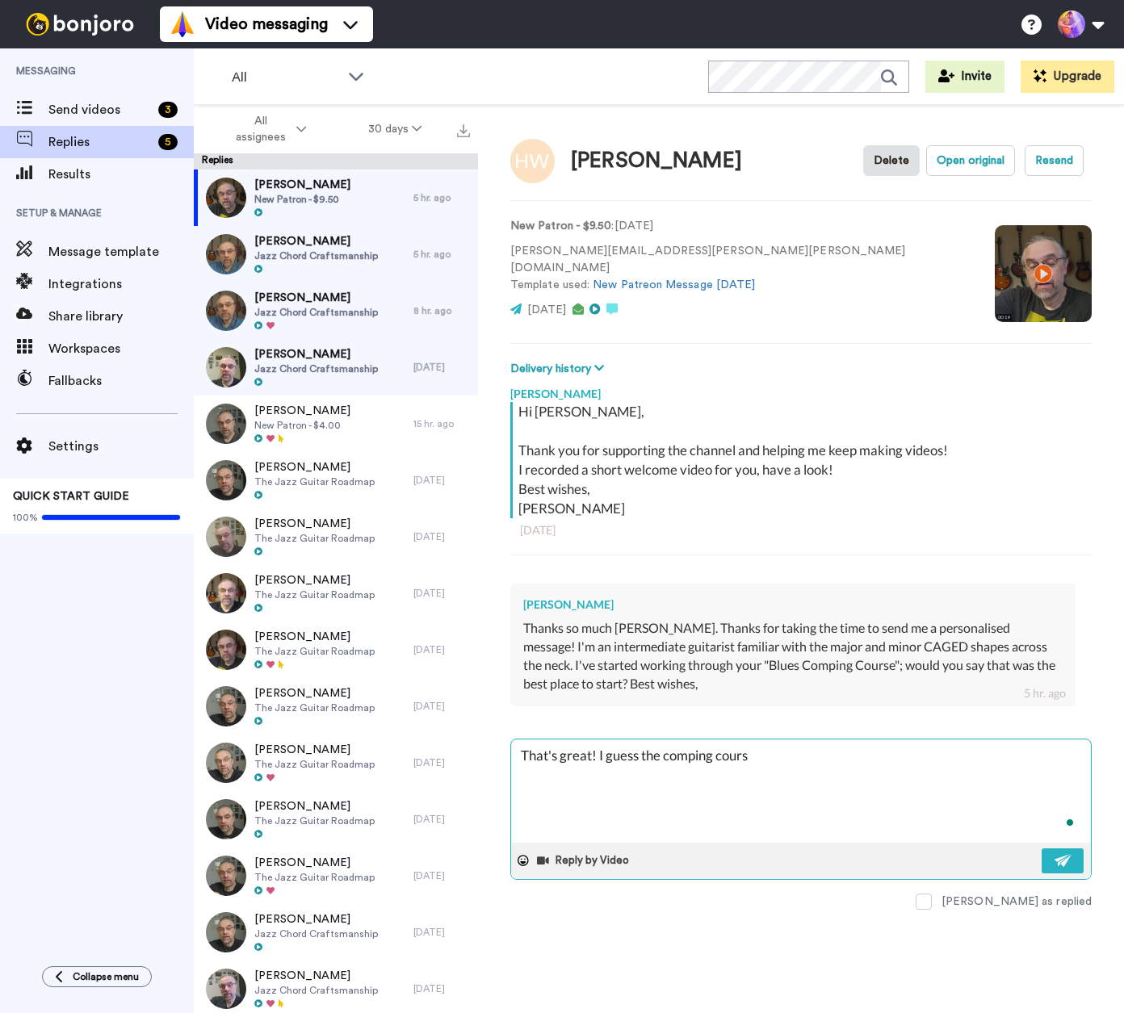
type textarea "That's great! I guess the comping course"
type textarea "x"
type textarea "That's great! I guess the comping course"
type textarea "x"
type textarea "That's great! I guess the comping course w"
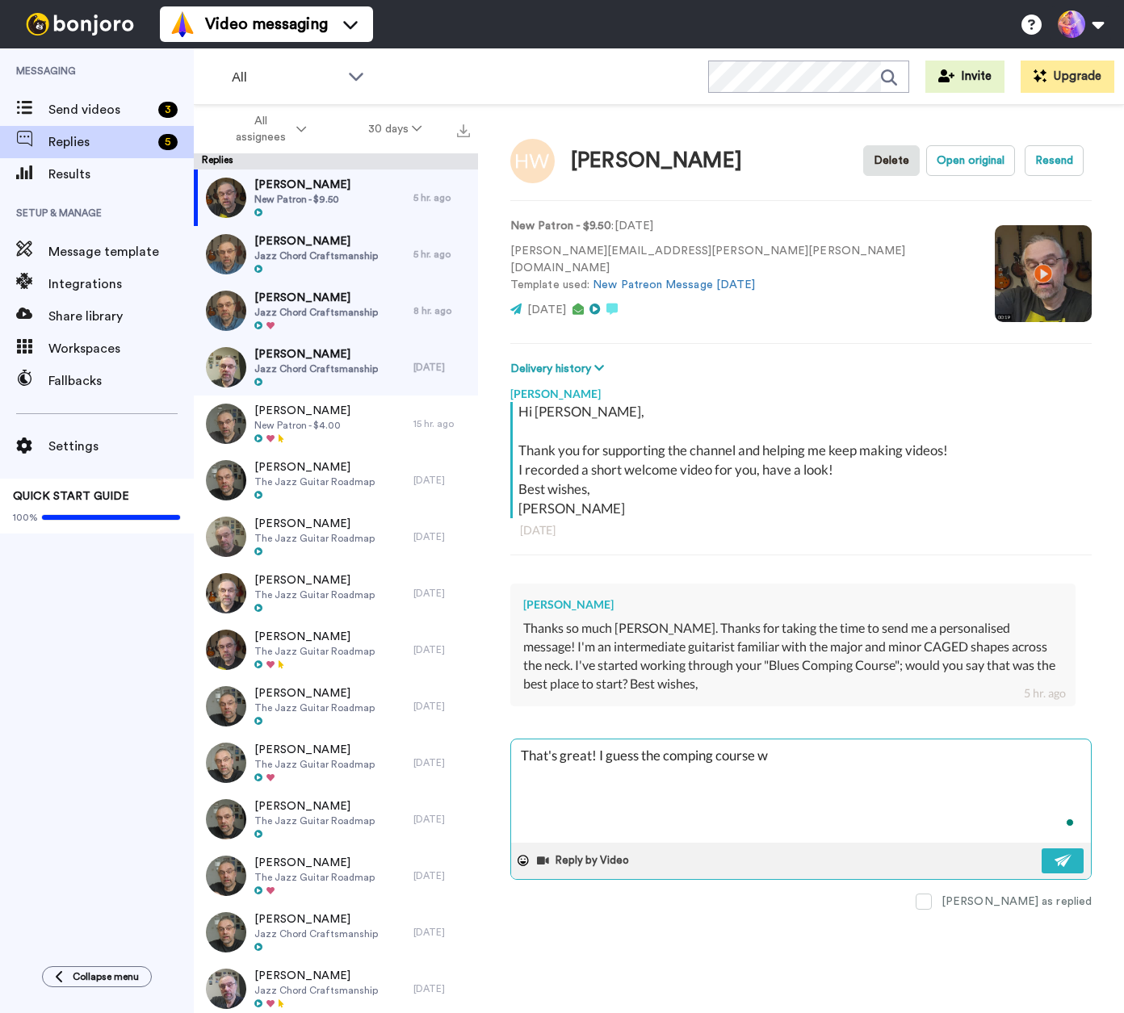
type textarea "x"
type textarea "That's great! I guess the comping course wo"
type textarea "x"
type textarea "That's great! I guess the comping course wou"
type textarea "x"
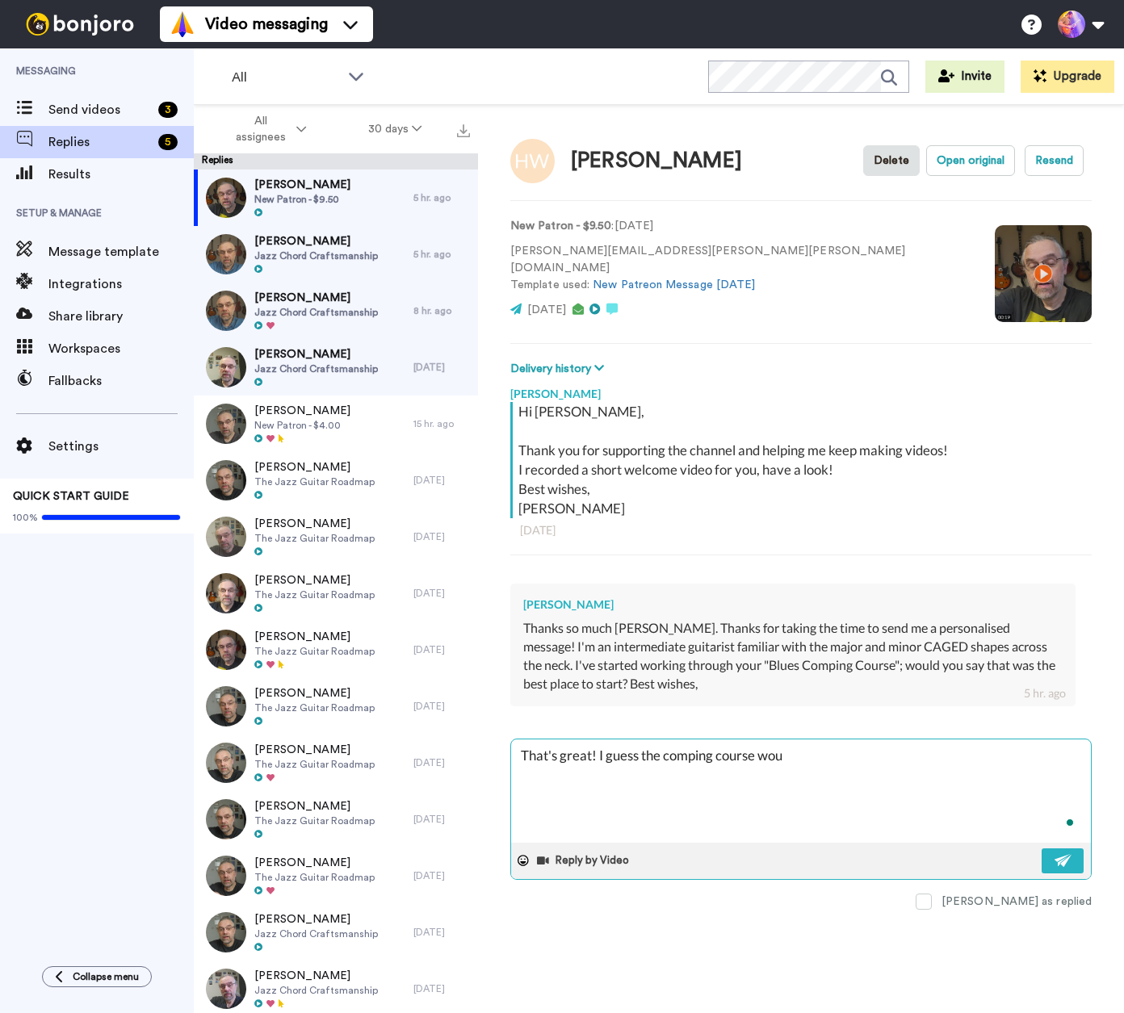
type textarea "That's great! I guess the comping course woul"
type textarea "x"
type textarea "That's great! I guess the comping course would"
type textarea "x"
type textarea "That's great! I guess the comping course would"
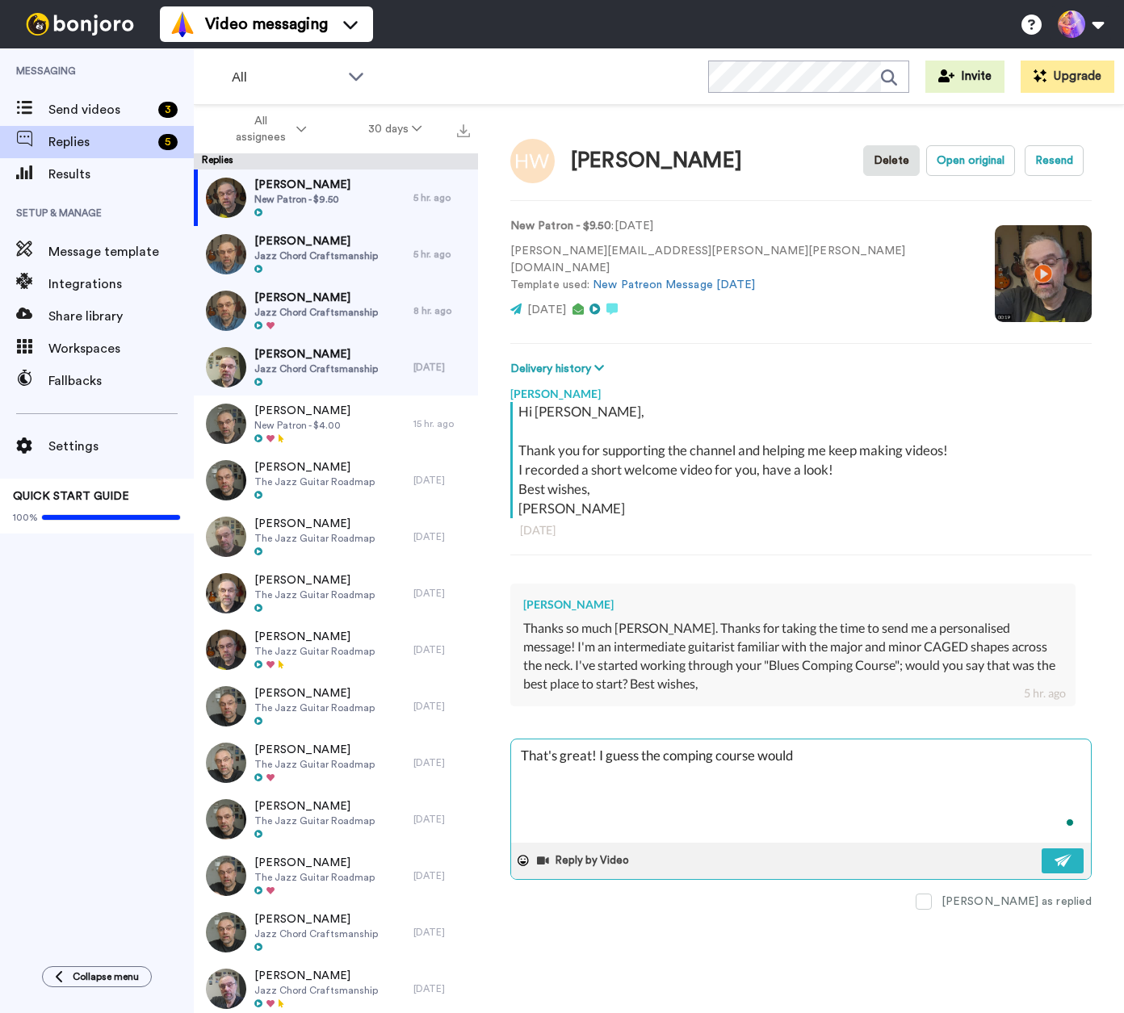
type textarea "x"
type textarea "That's great! I guess the comping course would b"
type textarea "x"
type textarea "That's great! I guess the comping course would be"
type textarea "x"
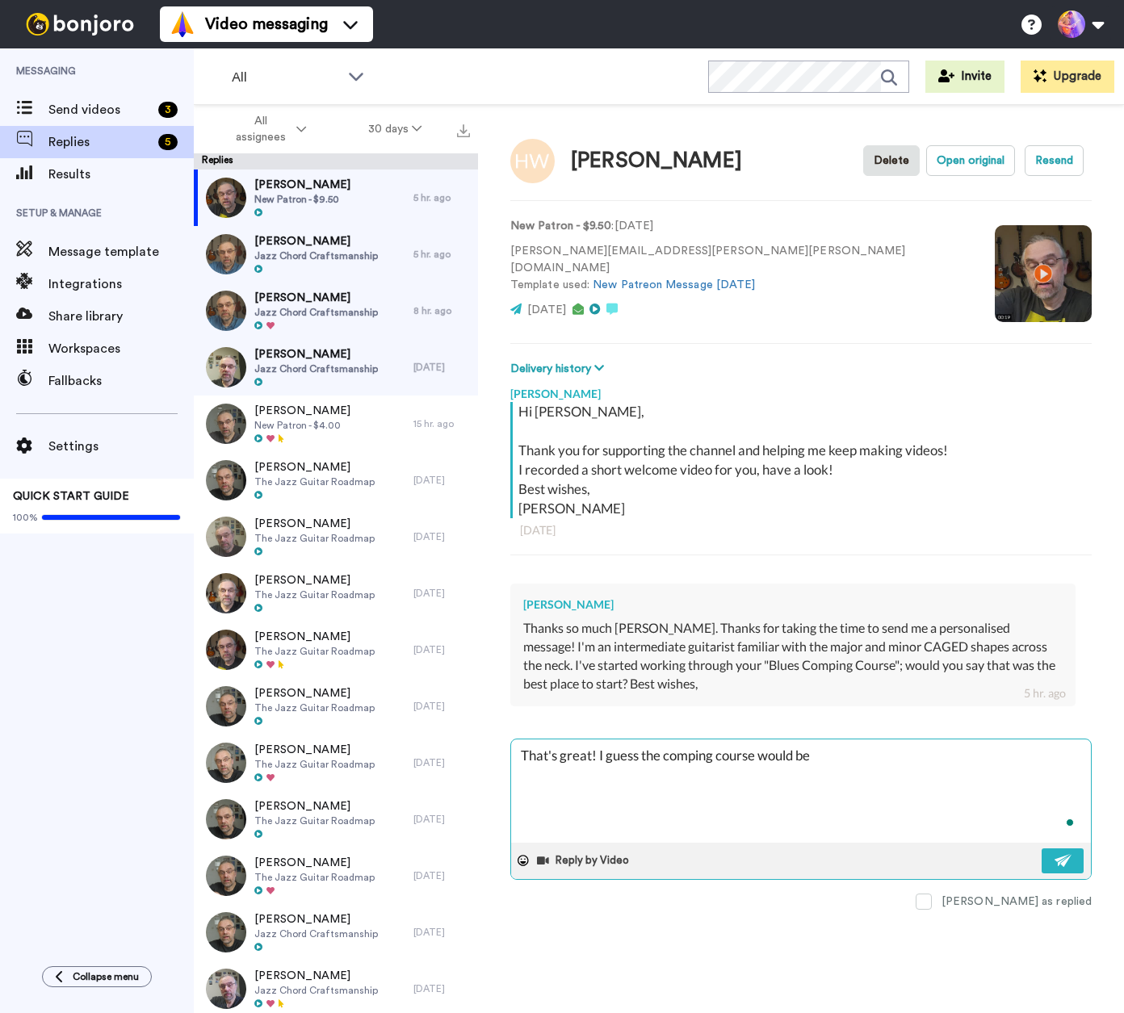
type textarea "That's great! I guess the comping course would be"
type textarea "x"
type textarea "That's great! I guess the comping course would be"
type textarea "x"
type textarea "That's great! I guess the comping course would b"
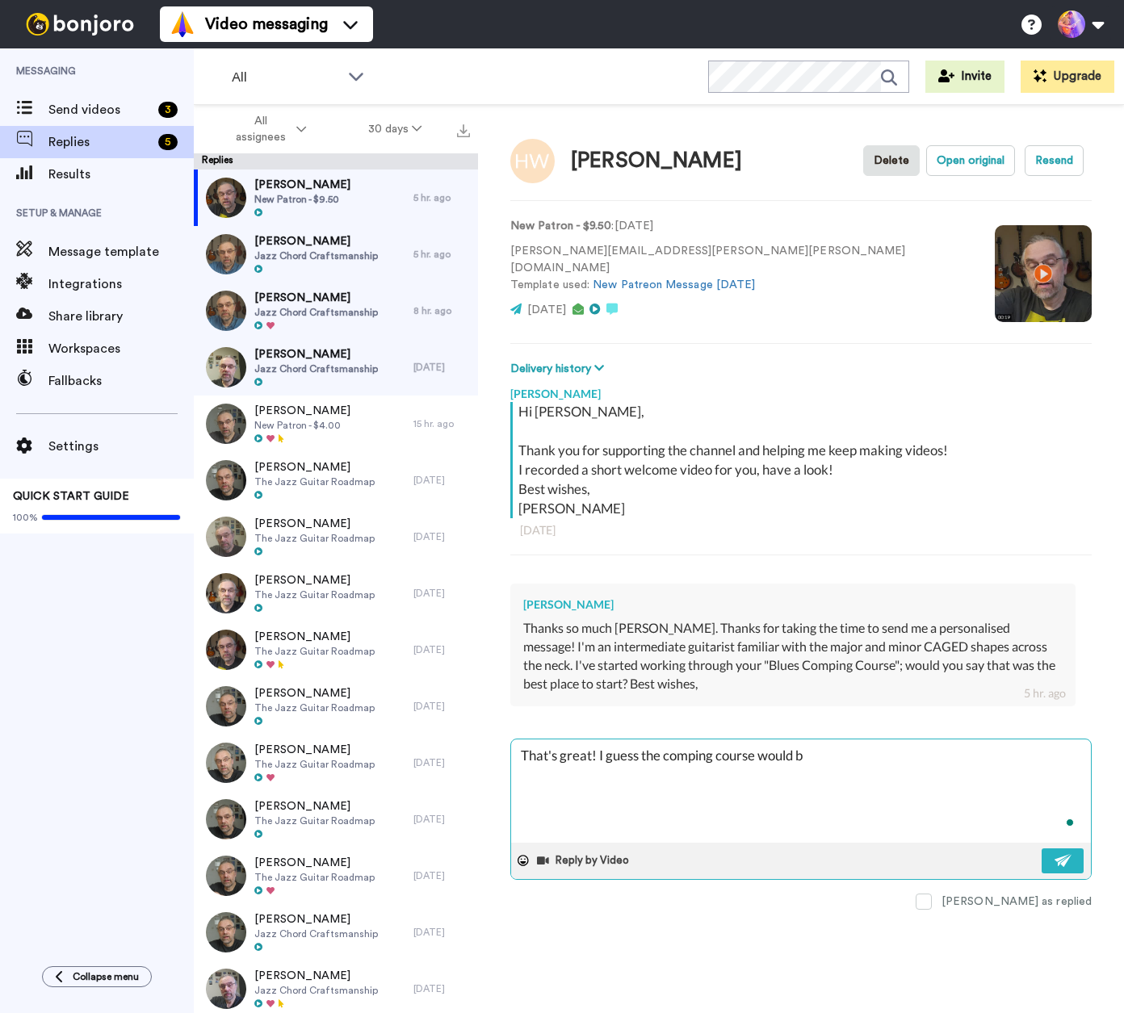
type textarea "x"
type textarea "That's great! I guess the comping course would"
type textarea "x"
type textarea "That's great! I guess the comping course would"
type textarea "x"
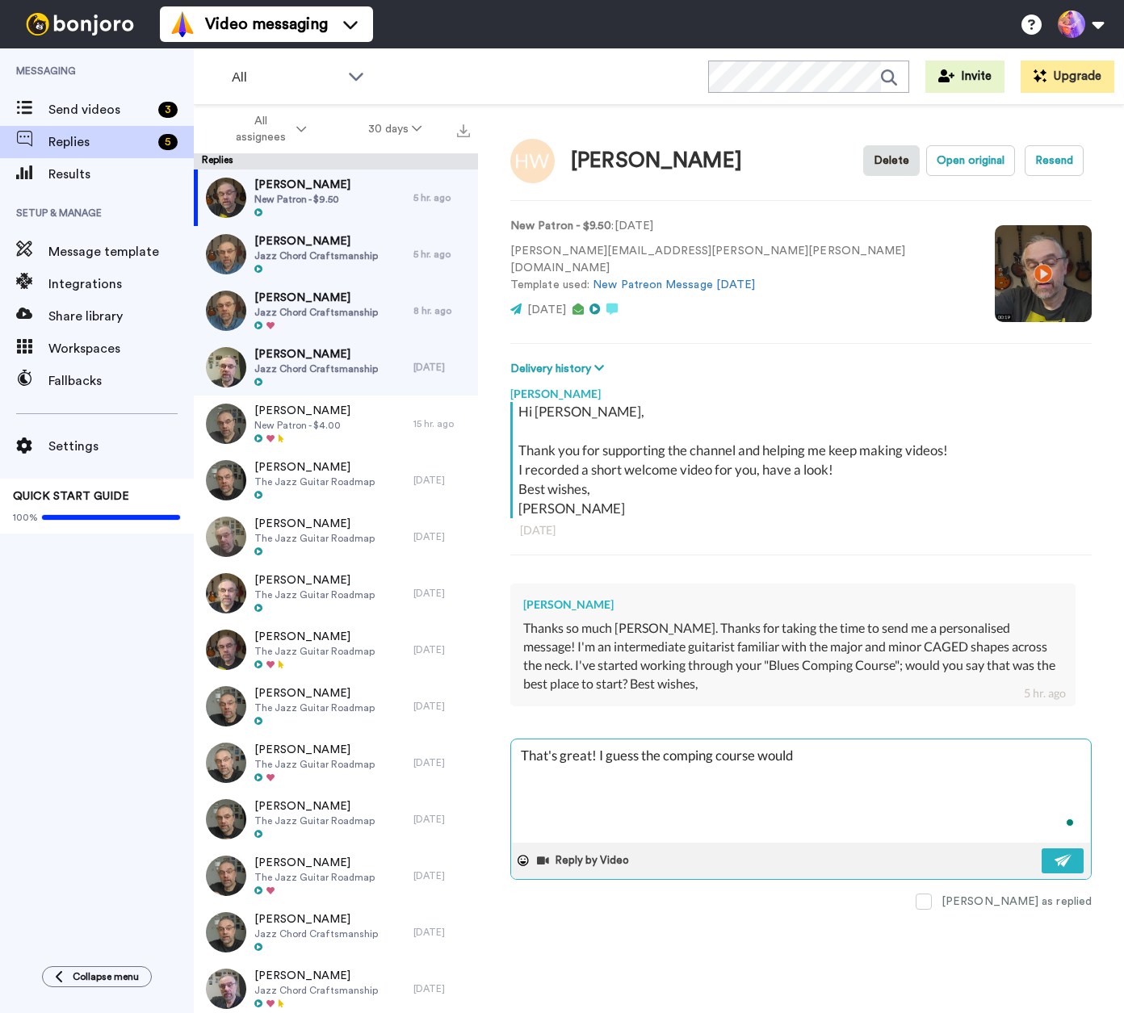
type textarea "That's great! I guess the comping course woul"
type textarea "x"
type textarea "That's great! I guess the comping course wou"
type textarea "x"
type textarea "That's great! I guess the comping course wo"
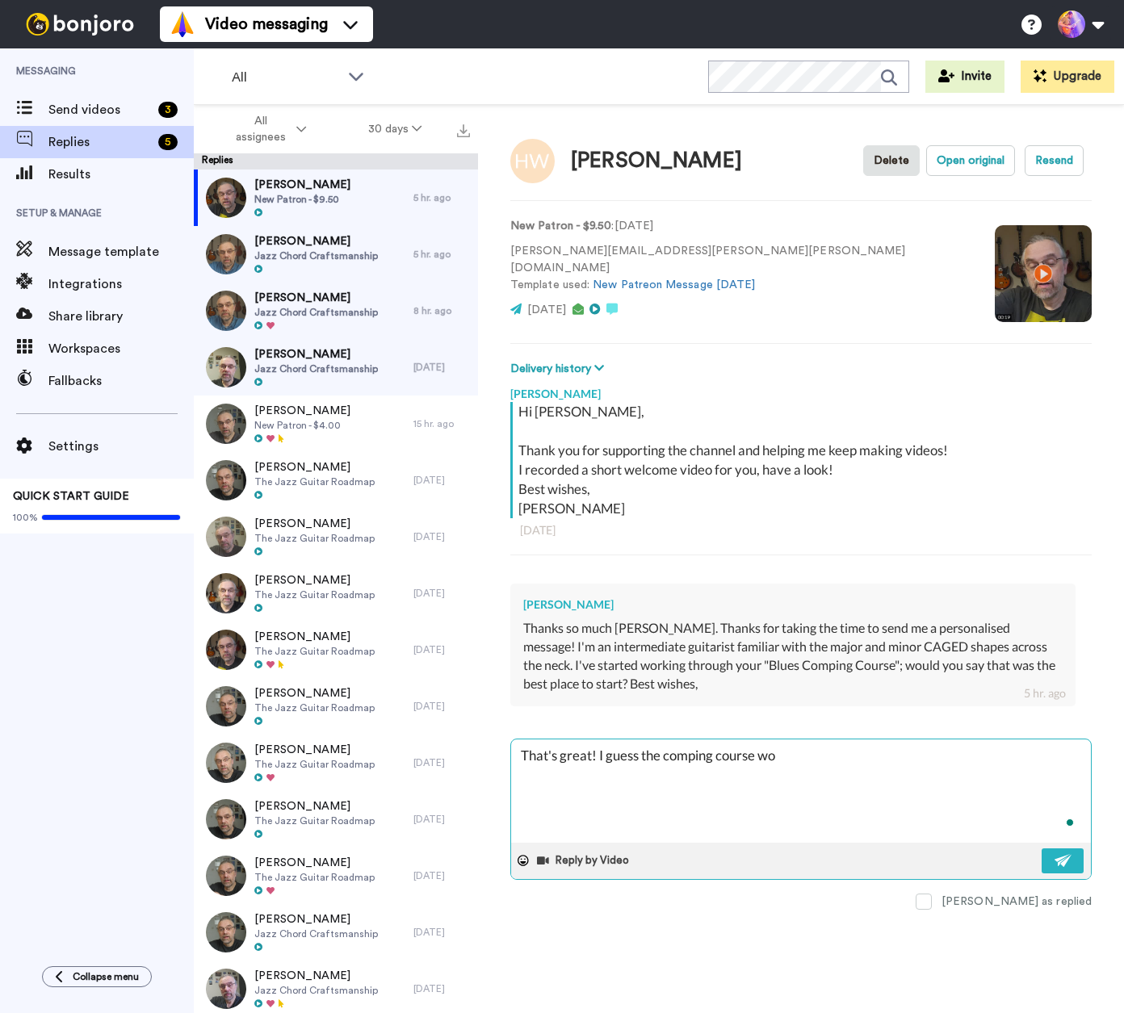
type textarea "x"
type textarea "That's great! I guess the comping course w"
type textarea "x"
type textarea "That's great! I guess the comping course"
type textarea "x"
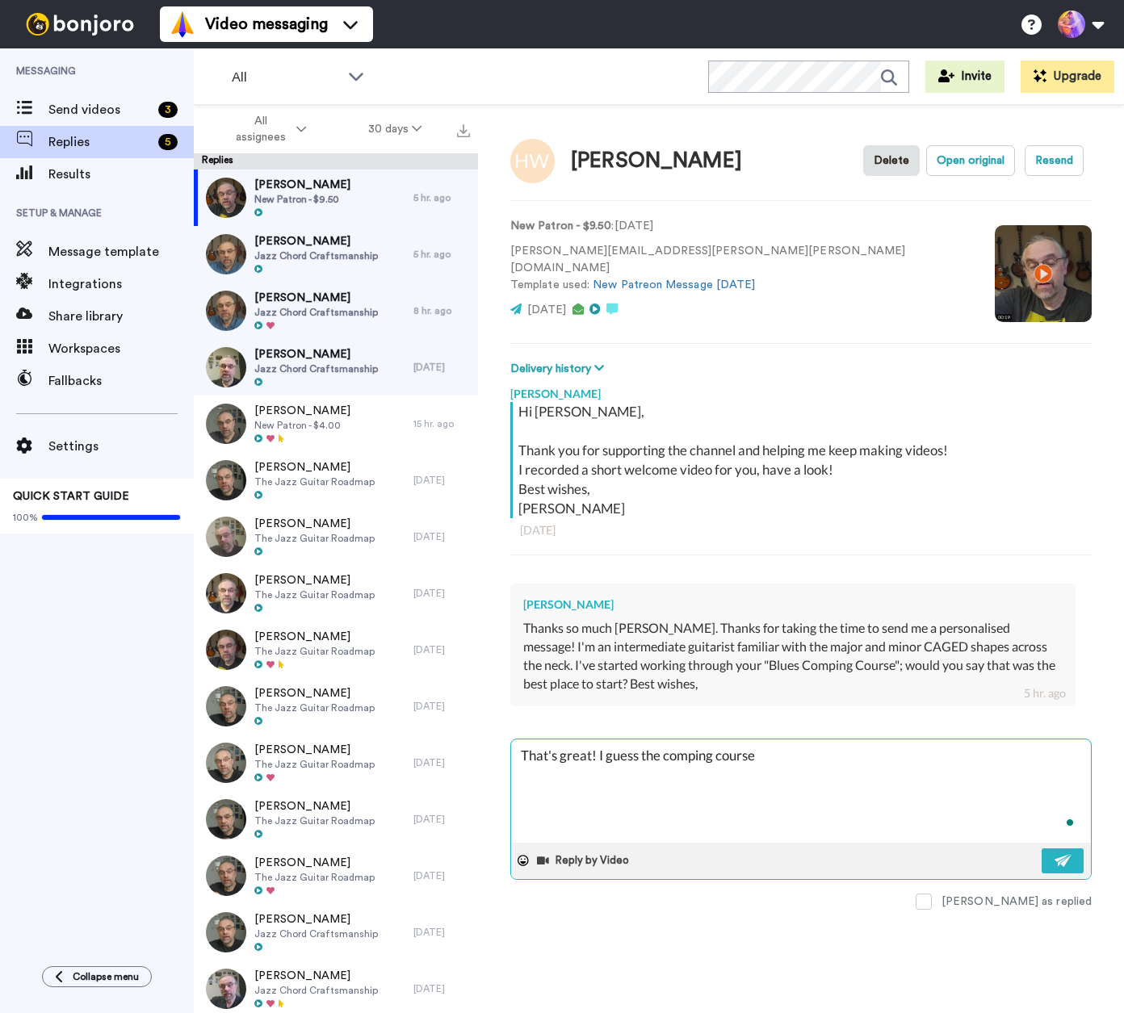
type textarea "That's great! I guess the comping course c"
type textarea "x"
type textarea "That's great! I guess the comping course co"
type textarea "x"
type textarea "That's great! I guess the comping course cou"
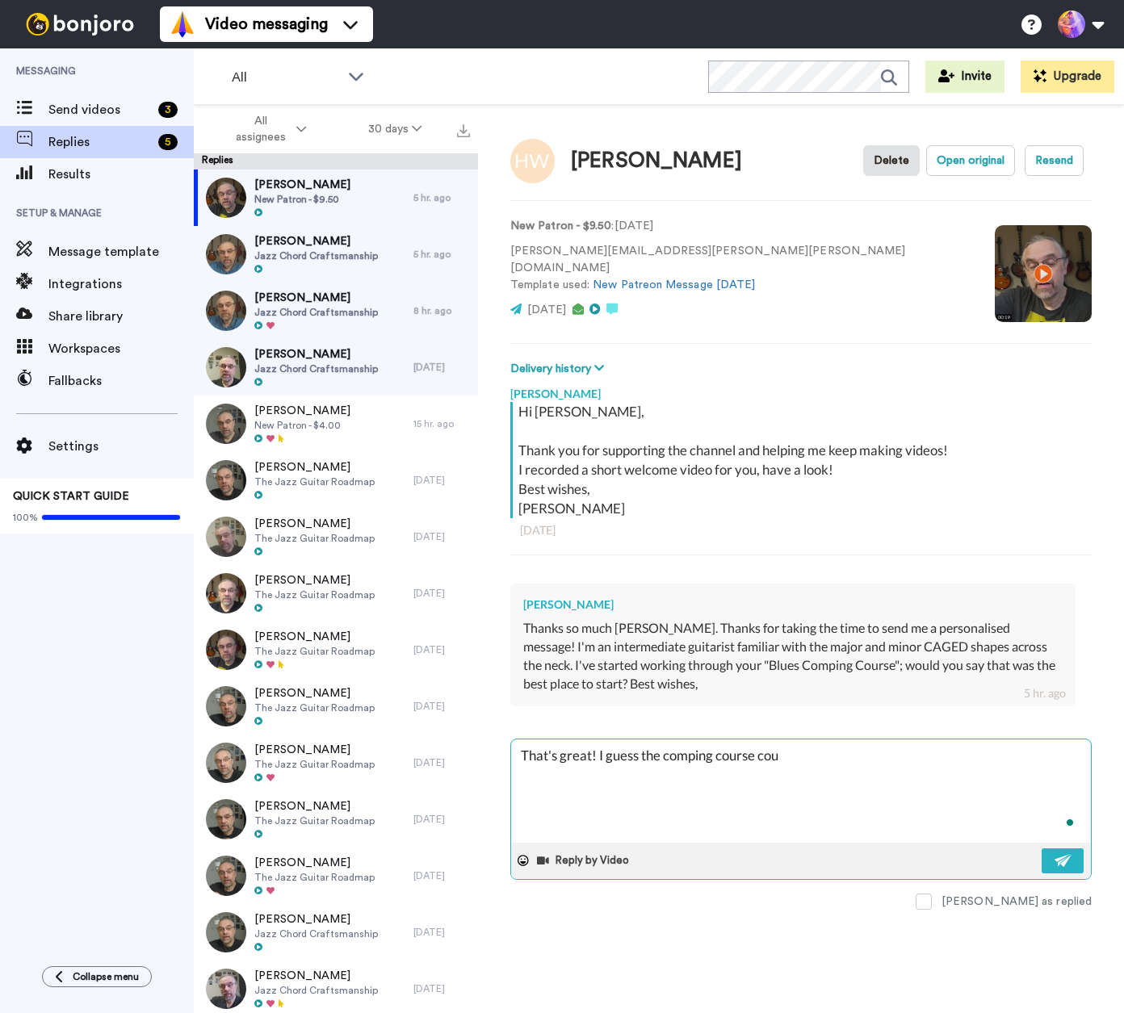
type textarea "x"
type textarea "That's great! I guess the comping course coul"
type textarea "x"
type textarea "That's great! I guess the comping course could"
type textarea "x"
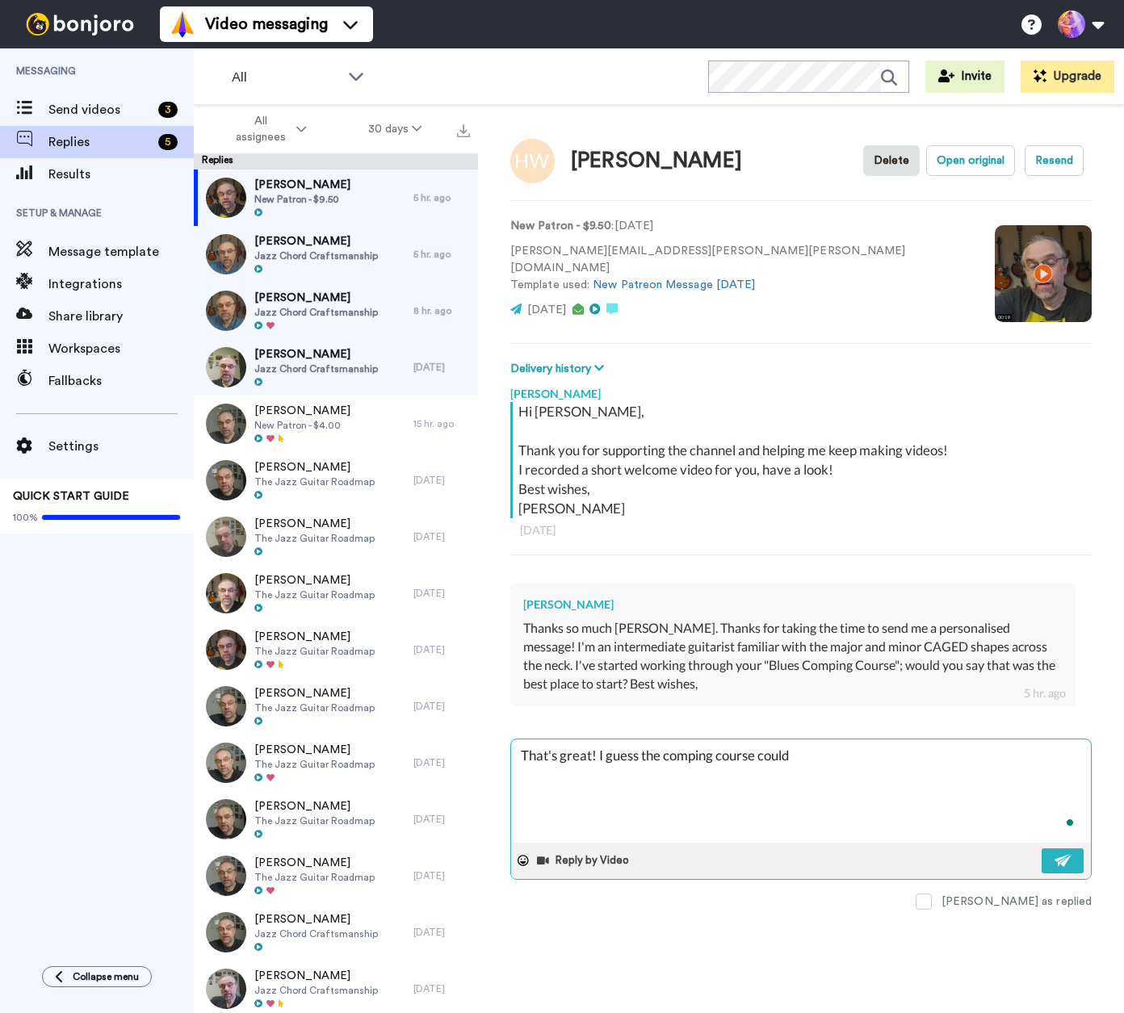
type textarea "That's great! I guess the comping course could"
type textarea "x"
type textarea "That's great! I guess the comping course could b"
type textarea "x"
type textarea "That's great! I guess the comping course could be"
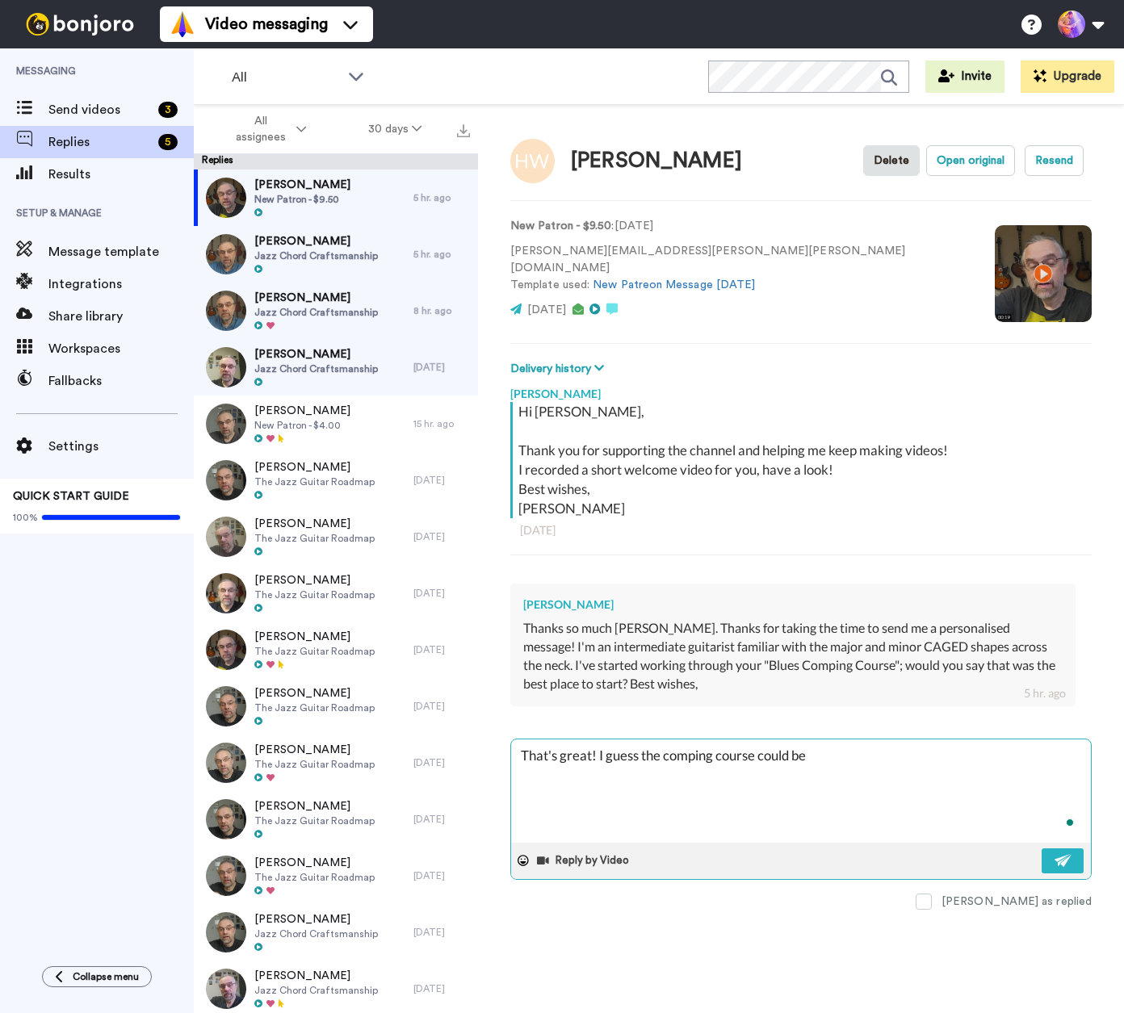
type textarea "x"
type textarea "That's great! I guess the comping course could be"
type textarea "x"
type textarea "That's great! I guess the comping course could be a"
type textarea "x"
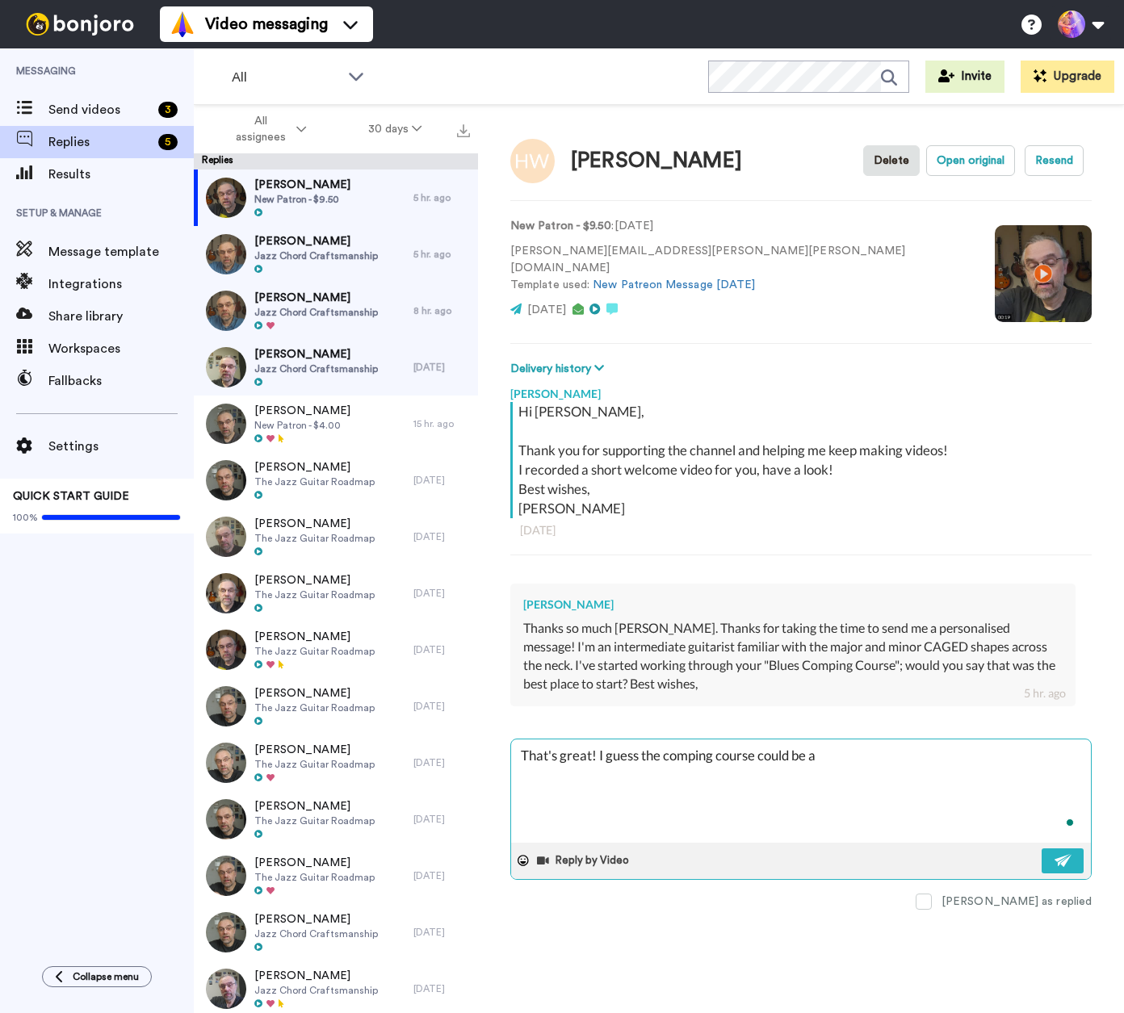
type textarea "That's great! I guess the comping course could be an"
type textarea "x"
type textarea "That's great! I guess the comping course could be an"
type textarea "x"
type textarea "That's great! I guess the comping course could be an o"
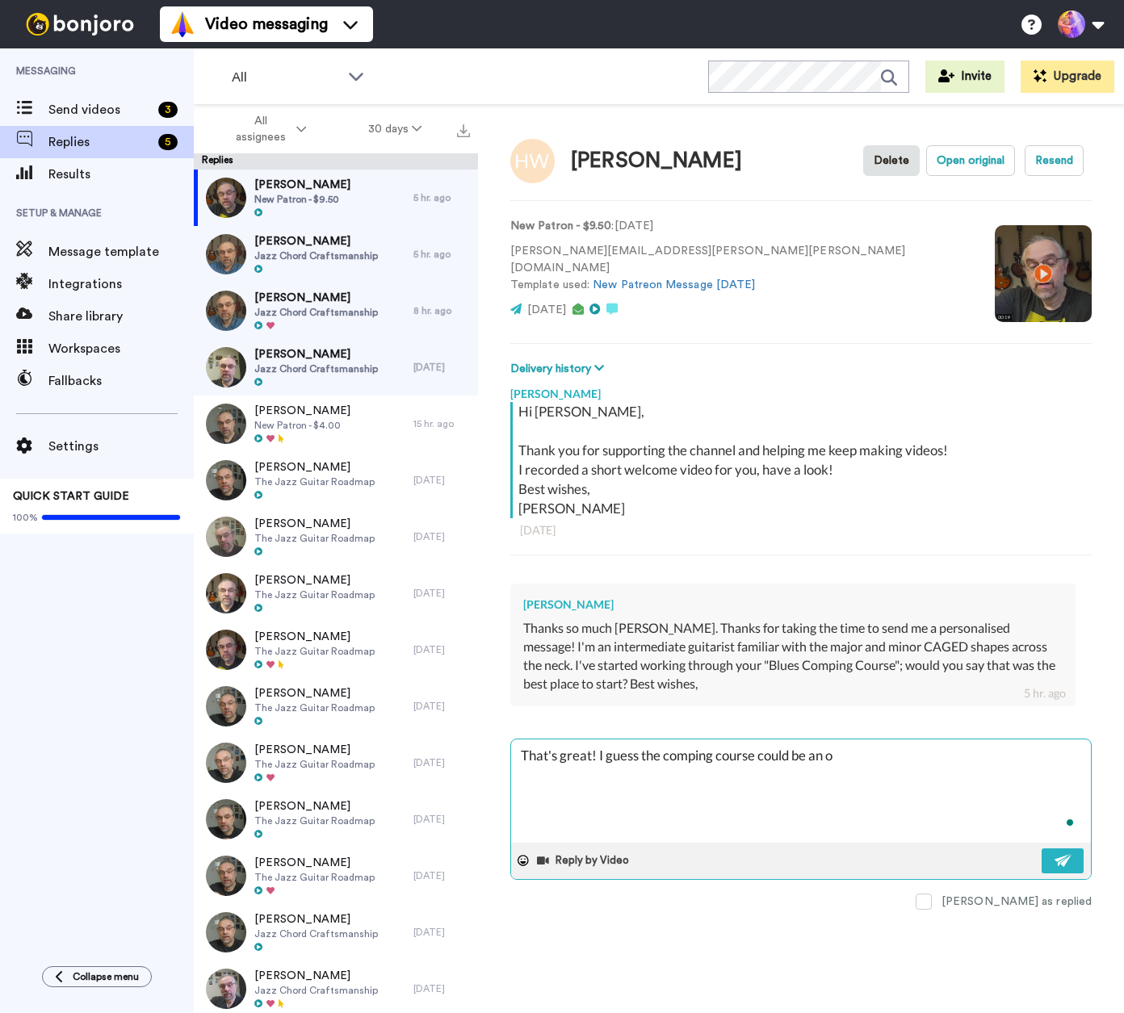
type textarea "x"
type textarea "That's great! I guess the comping course could be an ok"
type textarea "x"
type textarea "That's great! I guess the comping course could be an ok"
type textarea "x"
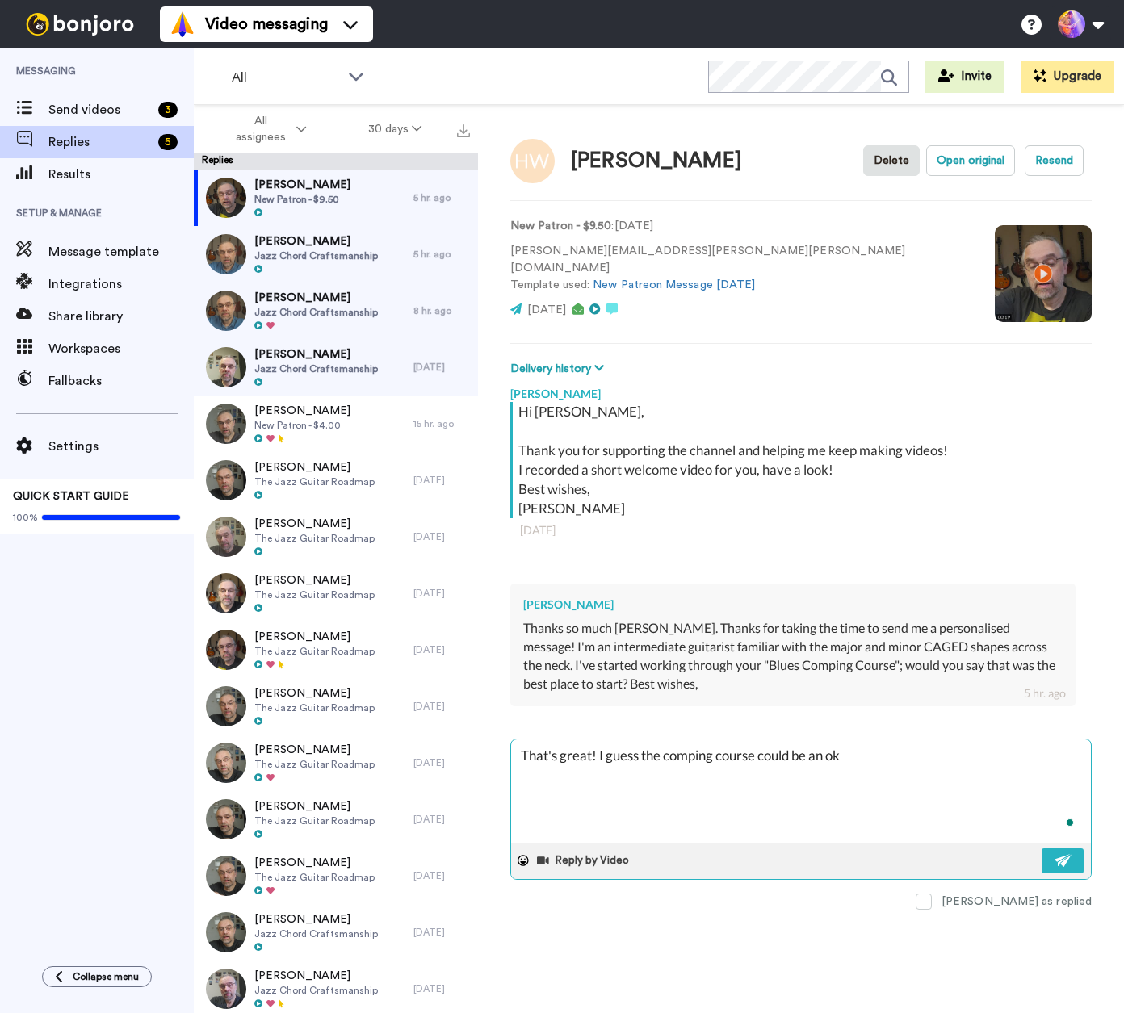
type textarea "That's great! I guess the comping course could be an ok t"
type textarea "x"
type textarea "That's great! I guess the comping course could be an ok th"
type textarea "x"
type textarea "That's great! I guess the comping course could be an ok thi"
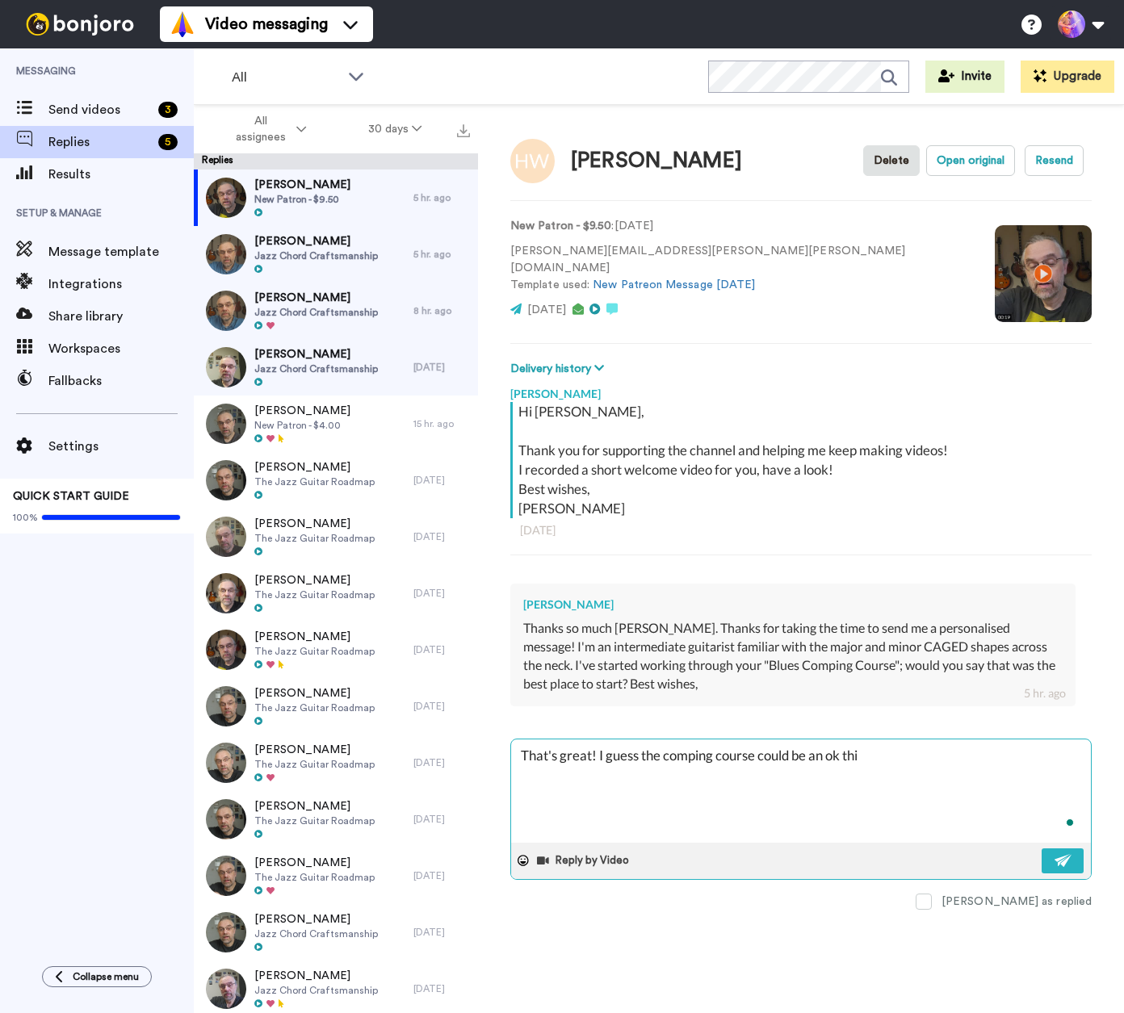
type textarea "x"
type textarea "That's great! I guess the comping course could be an ok thin"
type textarea "x"
type textarea "That's great! I guess the comping course could be an ok thing"
type textarea "x"
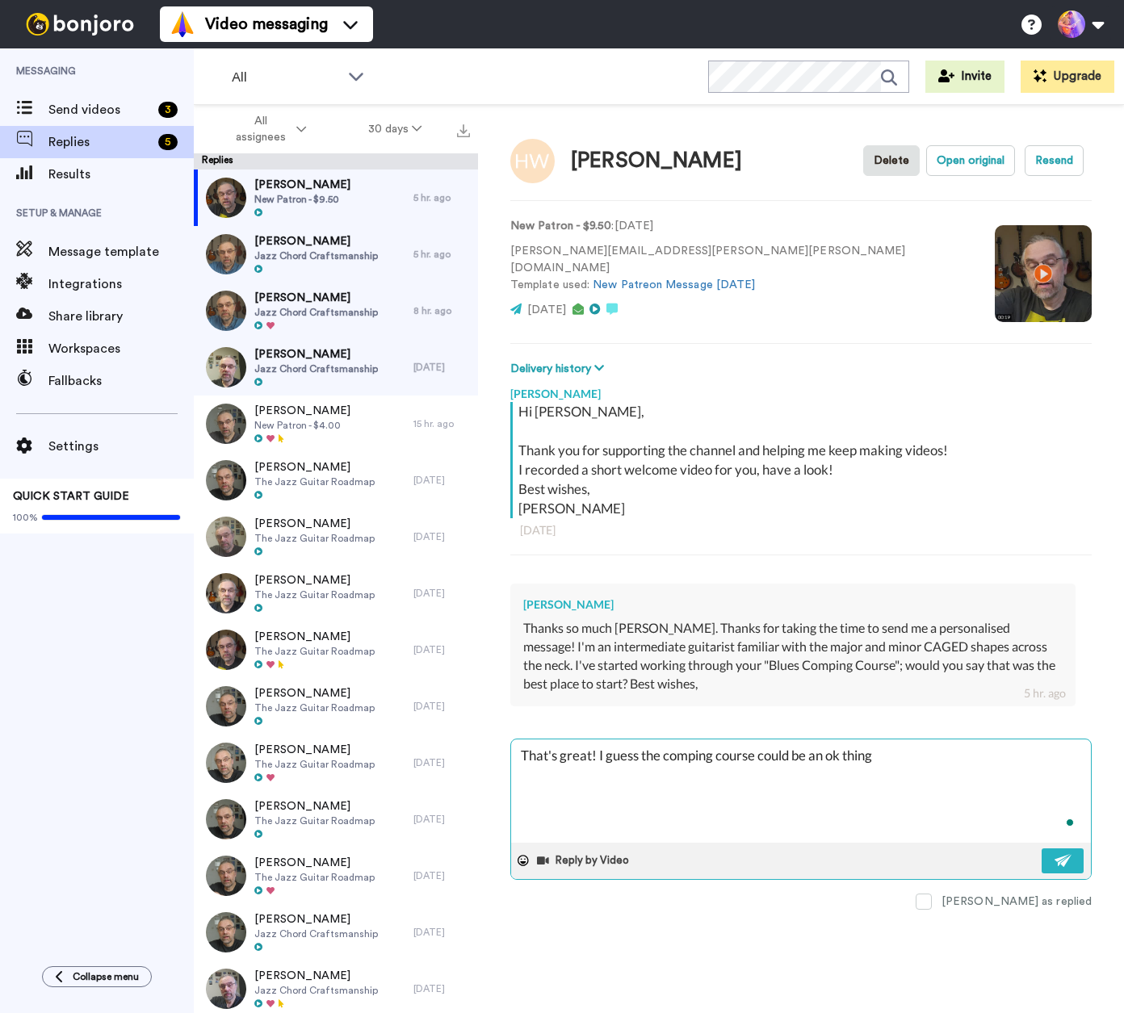
type textarea "That's great! I guess the comping course could be an ok thing"
type textarea "x"
type textarea "That's great! I guess the comping course could be an ok thing t"
type textarea "x"
type textarea "That's great! I guess the comping course could be an ok thing to"
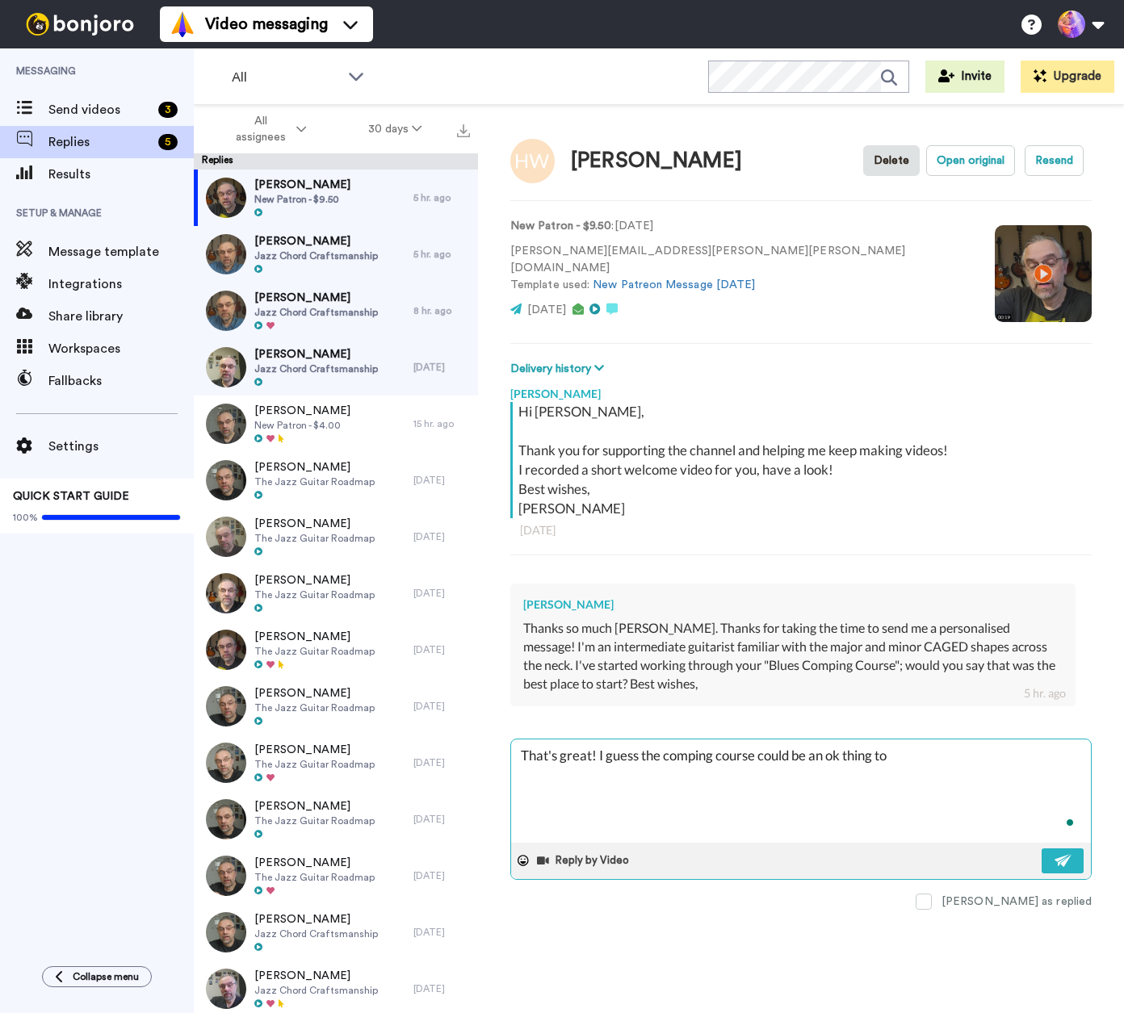
type textarea "x"
type textarea "That's great! I guess the comping course could be an ok thing to"
type textarea "x"
type textarea "That's great! I guess the comping course could be an ok thing to w"
type textarea "x"
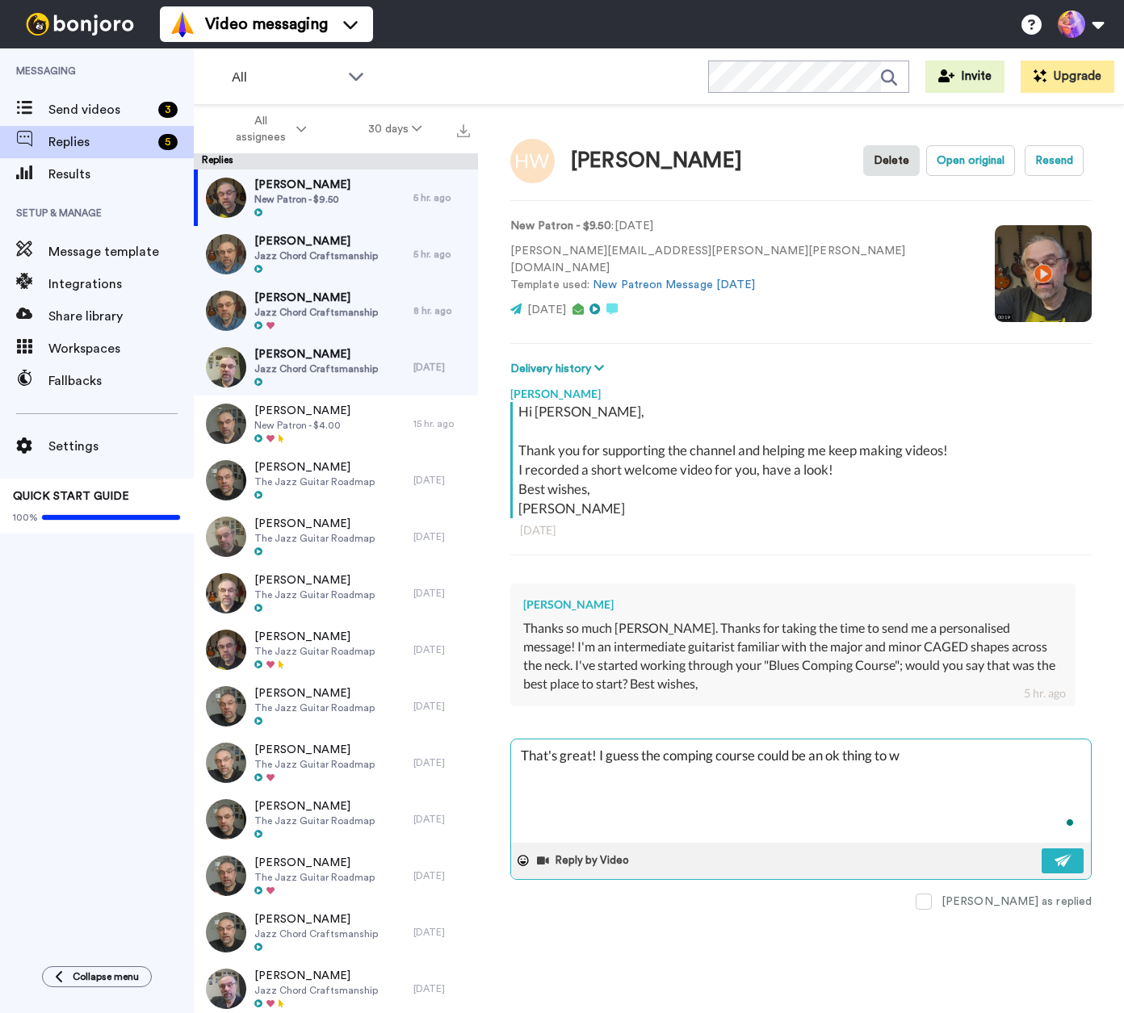
type textarea "That's great! I guess the comping course could be an ok thing to wx"
type textarea "x"
type textarea "That's great! I guess the comping course could be an ok thing to w"
type textarea "x"
type textarea "That's great! I guess the comping course could be an ok thing to"
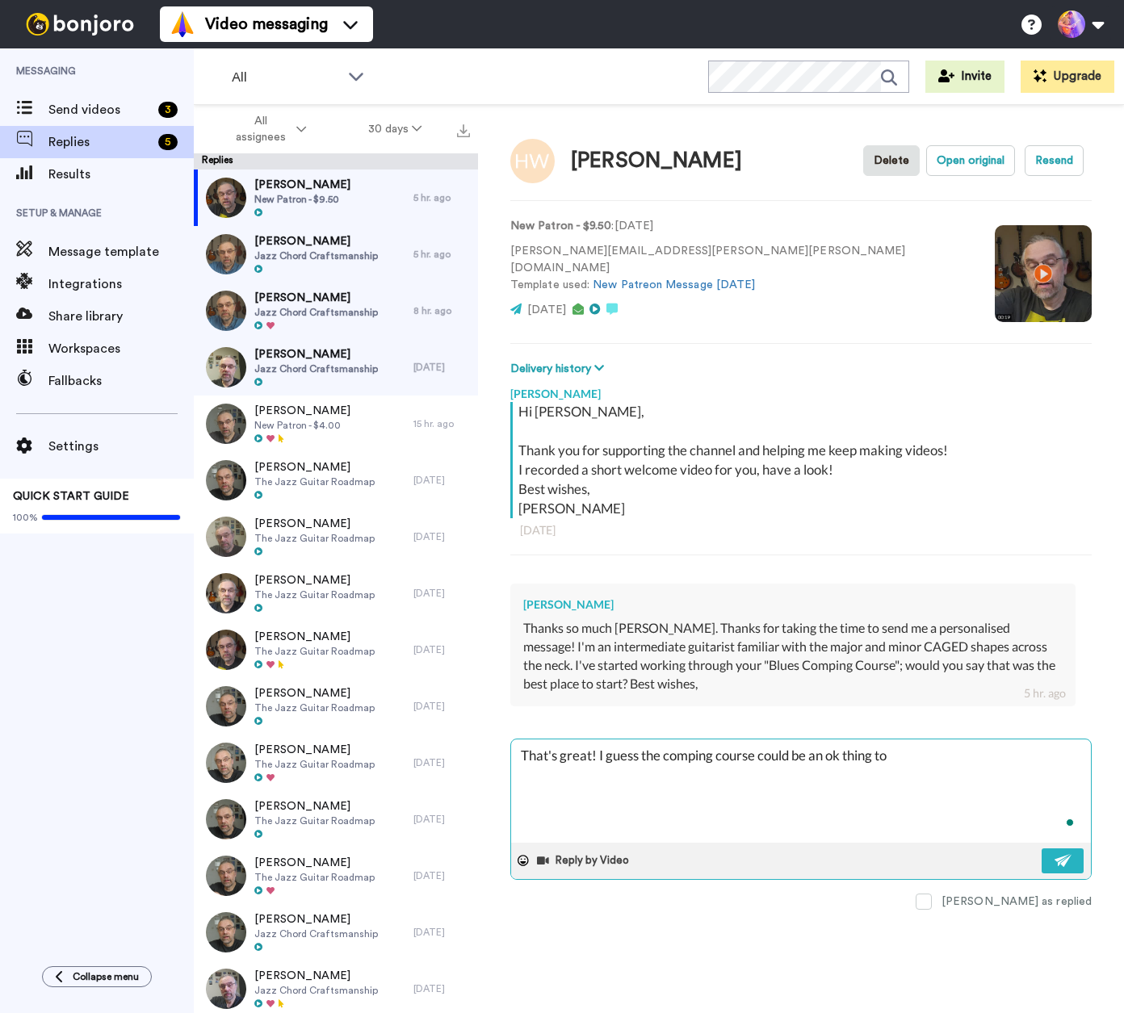
type textarea "x"
type textarea "That's great! I guess the comping course could be an ok thing to e"
type textarea "x"
type textarea "That's great! I guess the comping course could be an ok thing to ex"
type textarea "x"
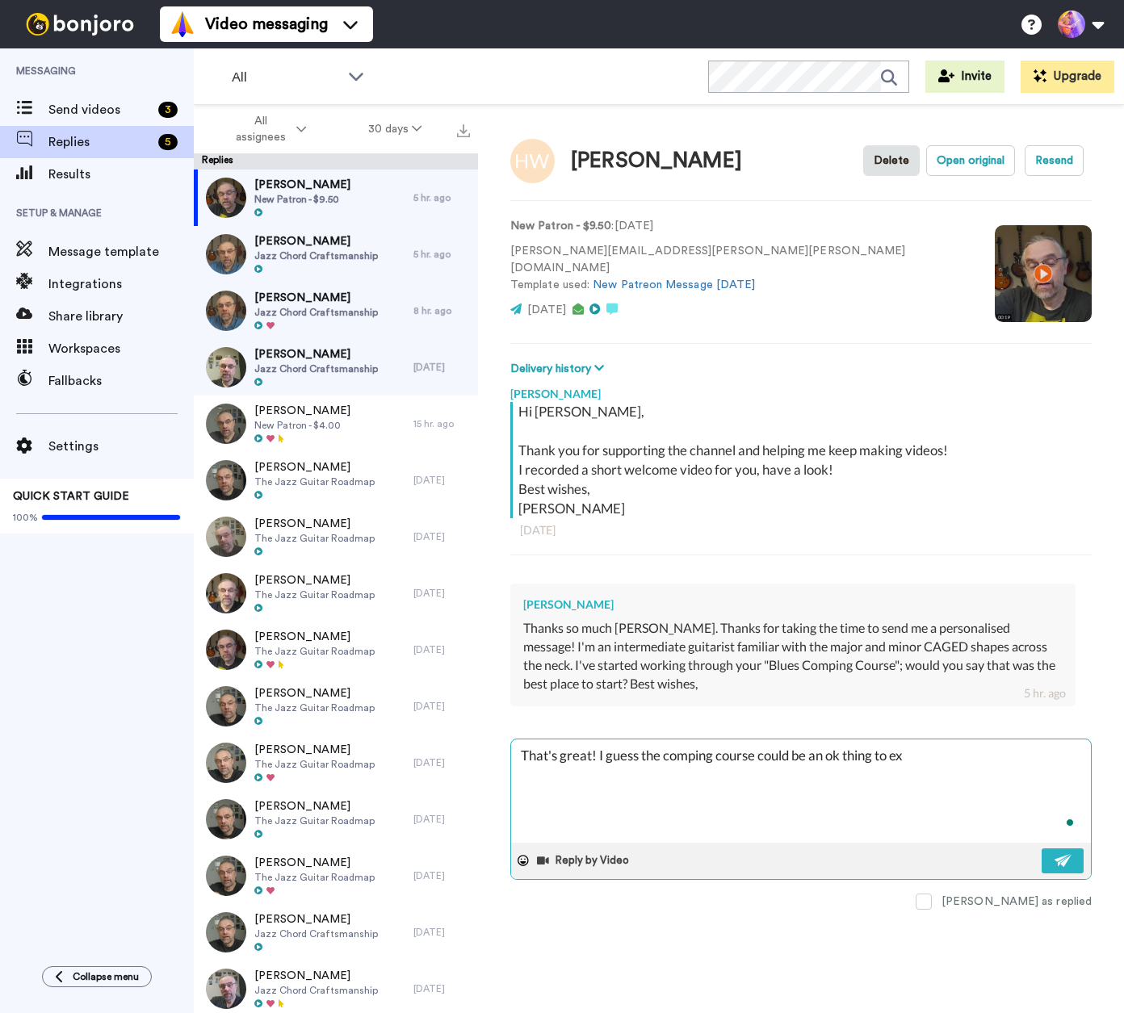
type textarea "That's great! I guess the comping course could be an ok thing to exp"
type textarea "x"
type textarea "That's great! I guess the comping course could be an ok thing to expl"
type textarea "x"
type textarea "That's great! I guess the comping course could be an ok thing to explr"
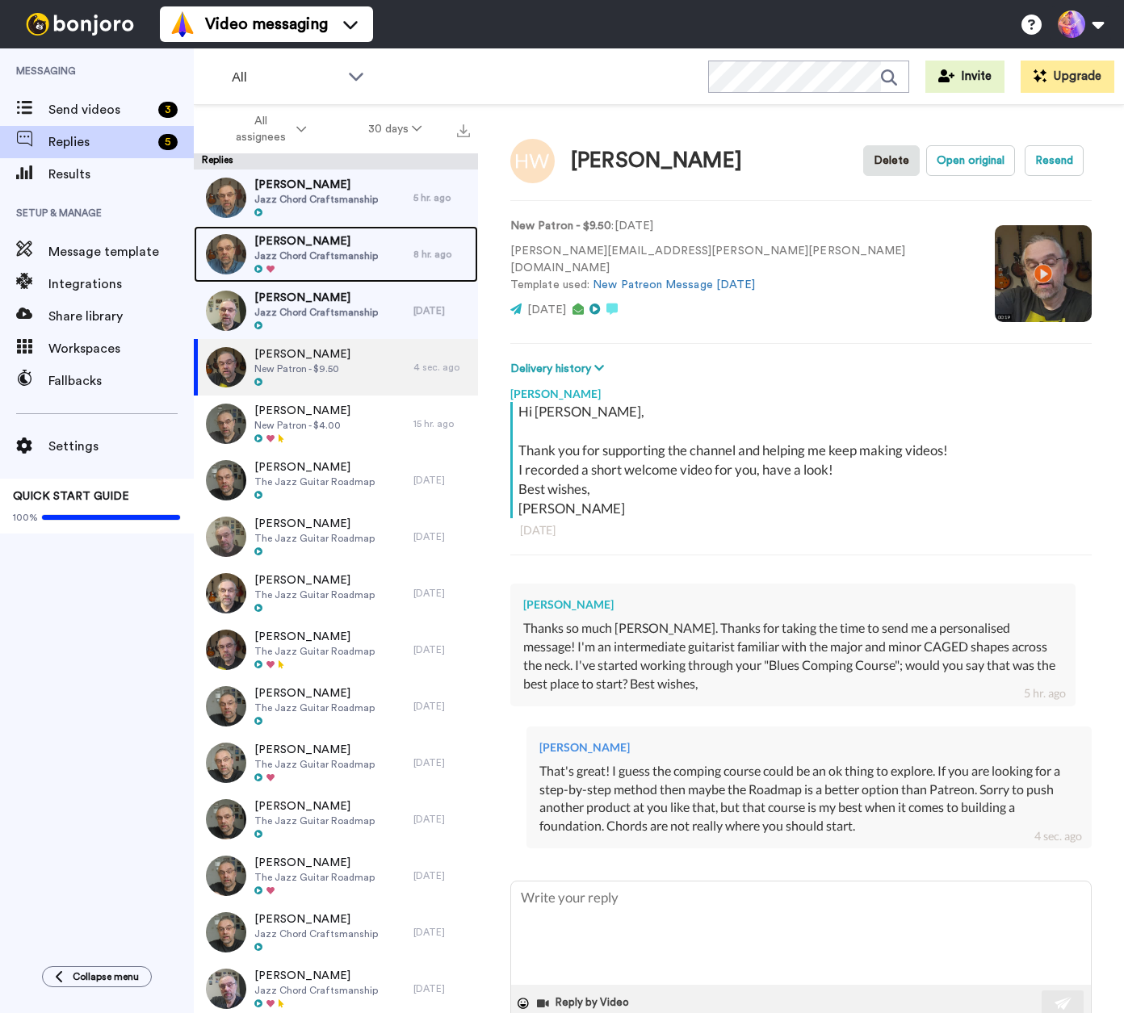
click at [367, 259] on span "Jazz Chord Craftsmanship" at bounding box center [316, 256] width 124 height 13
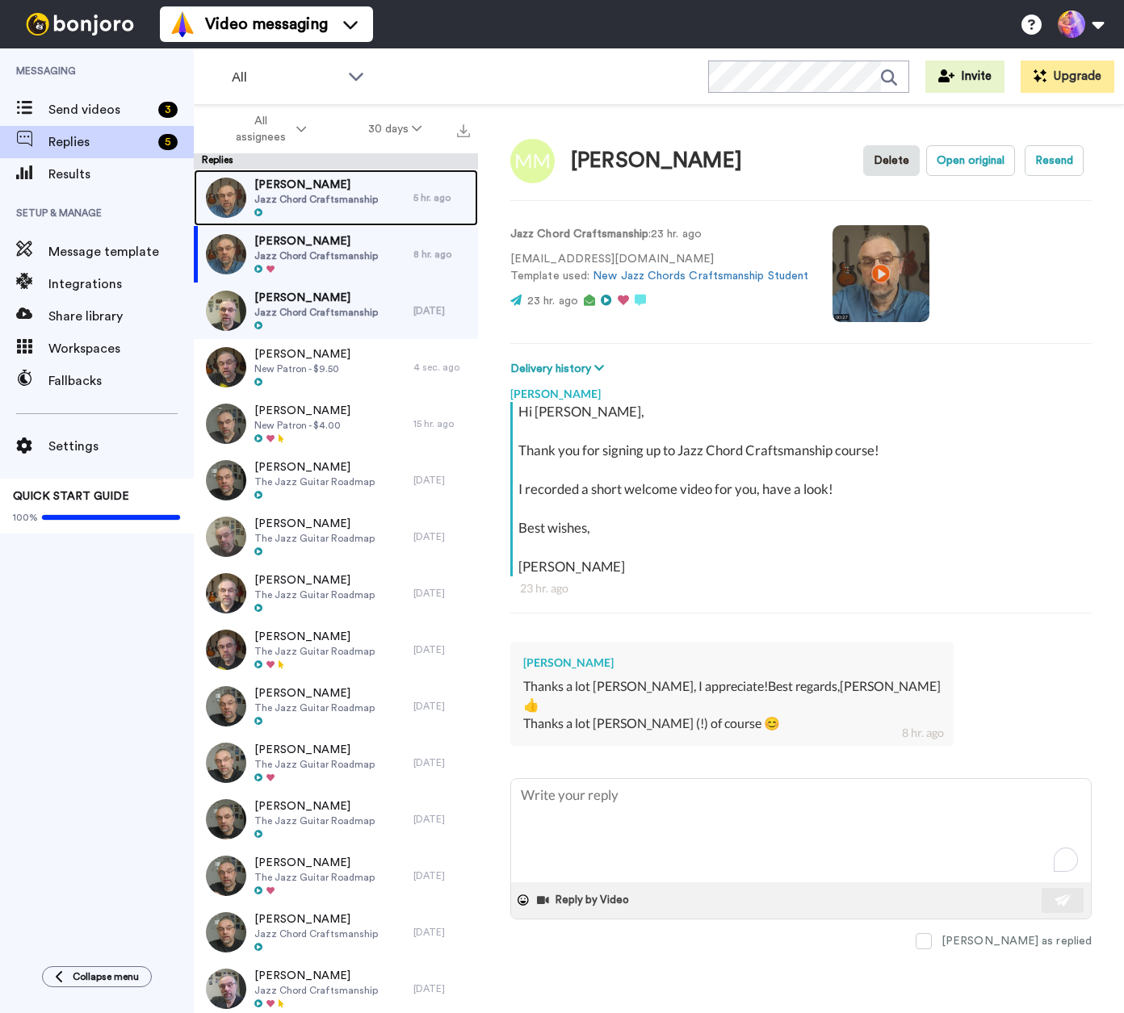
click at [375, 197] on div "Ivan Uravic Jazz Chord Craftsmanship" at bounding box center [304, 198] width 220 height 57
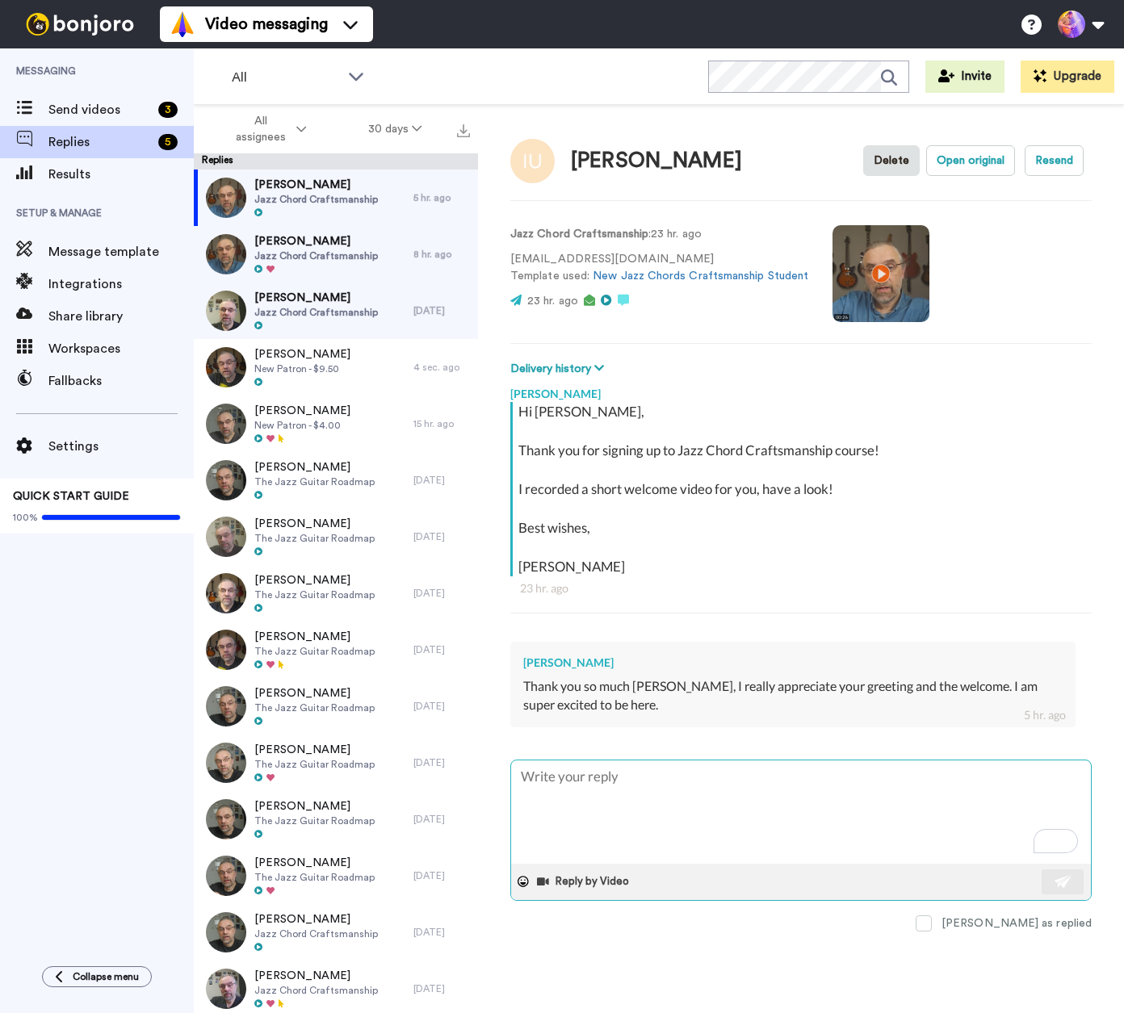
click at [656, 799] on textarea "To enrich screen reader interactions, please activate Accessibility in Grammarl…" at bounding box center [801, 812] width 580 height 103
click at [738, 807] on textarea "To enrich screen reader interactions, please activate Accessibility in Grammarl…" at bounding box center [801, 812] width 580 height 103
click at [741, 804] on textarea "To enrich screen reader interactions, please activate Accessibility in Grammarl…" at bounding box center [801, 812] width 580 height 103
click at [1051, 884] on button at bounding box center [1063, 882] width 42 height 25
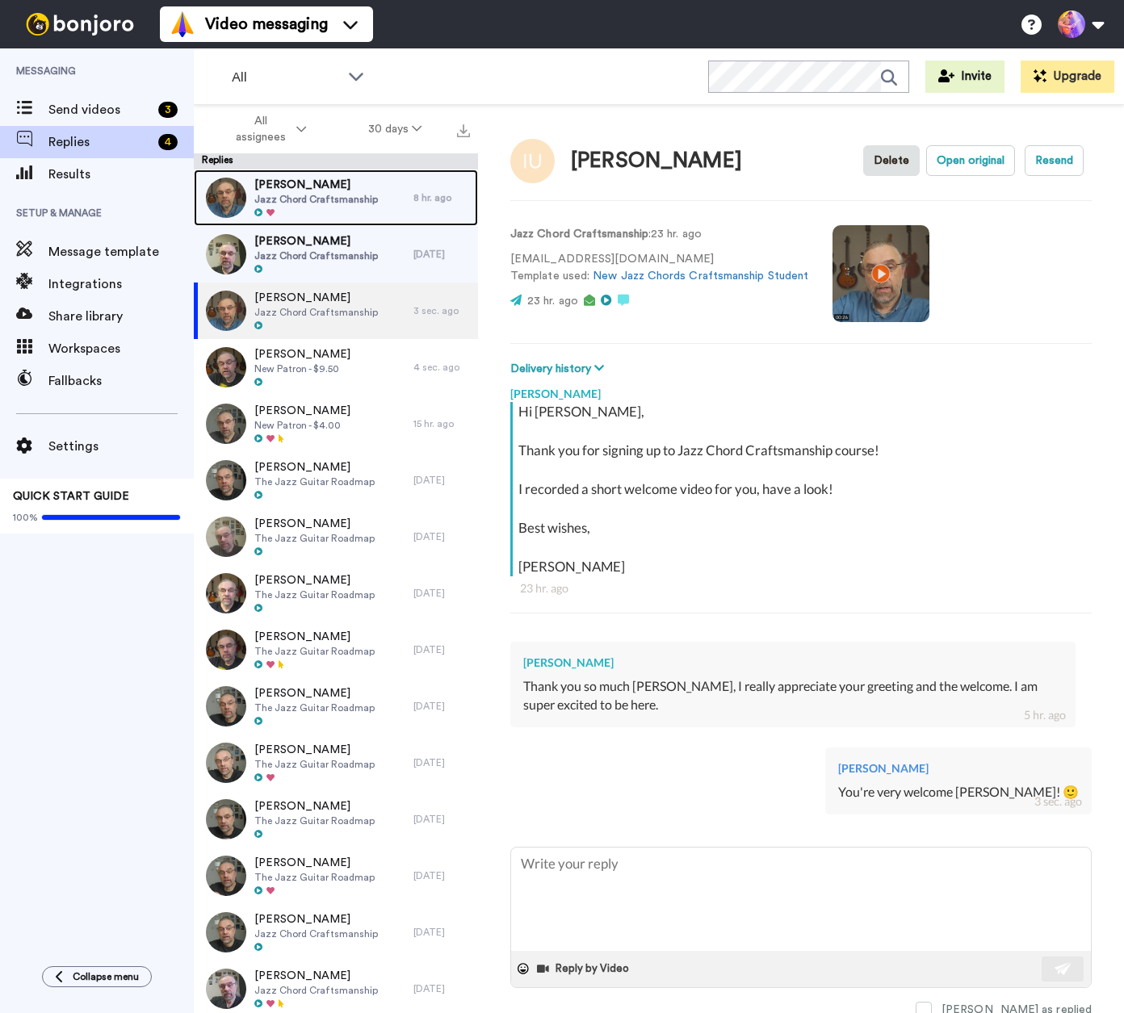
click at [334, 200] on span "Jazz Chord Craftsmanship" at bounding box center [316, 199] width 124 height 13
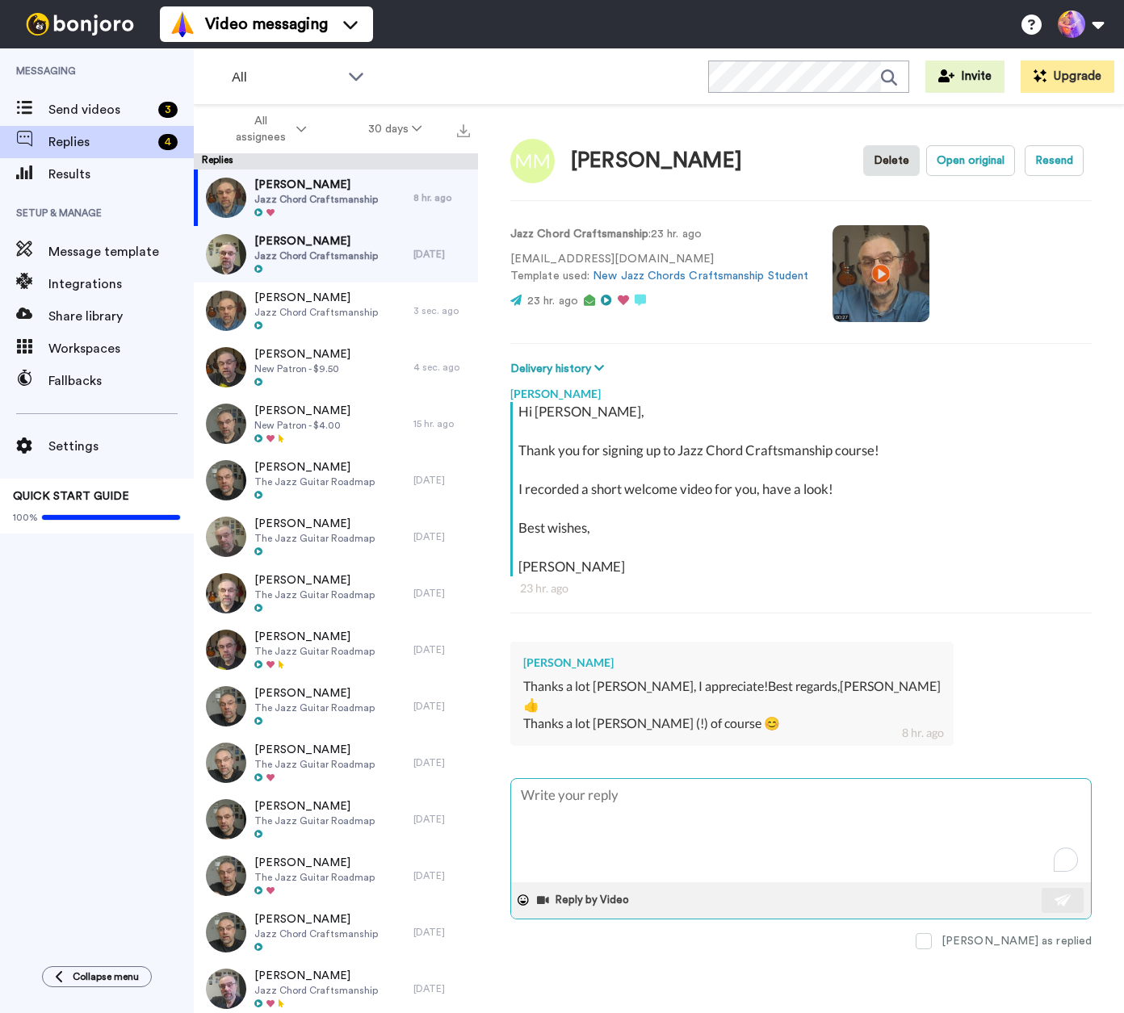
click at [718, 824] on textarea "To enrich screen reader interactions, please activate Accessibility in Grammarl…" at bounding box center [801, 830] width 580 height 103
click at [705, 832] on textarea "To enrich screen reader interactions, please activate Accessibility in Grammarl…" at bounding box center [801, 830] width 580 height 103
click at [712, 834] on textarea "To enrich screen reader interactions, please activate Accessibility in Grammarl…" at bounding box center [801, 830] width 580 height 103
click at [1050, 900] on button at bounding box center [1063, 900] width 42 height 25
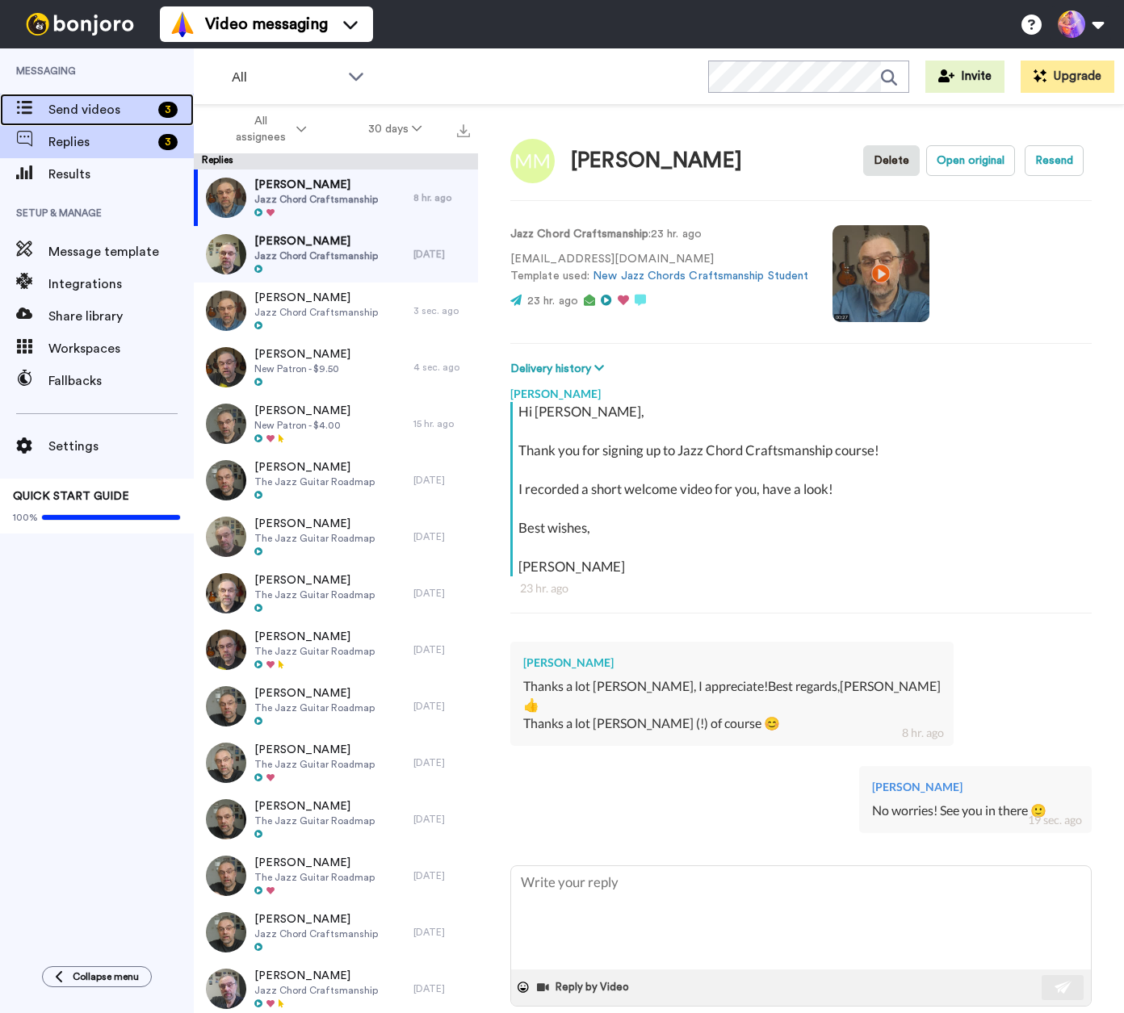
click at [99, 104] on span "Send videos" at bounding box center [99, 109] width 103 height 19
